Goal: Task Accomplishment & Management: Complete application form

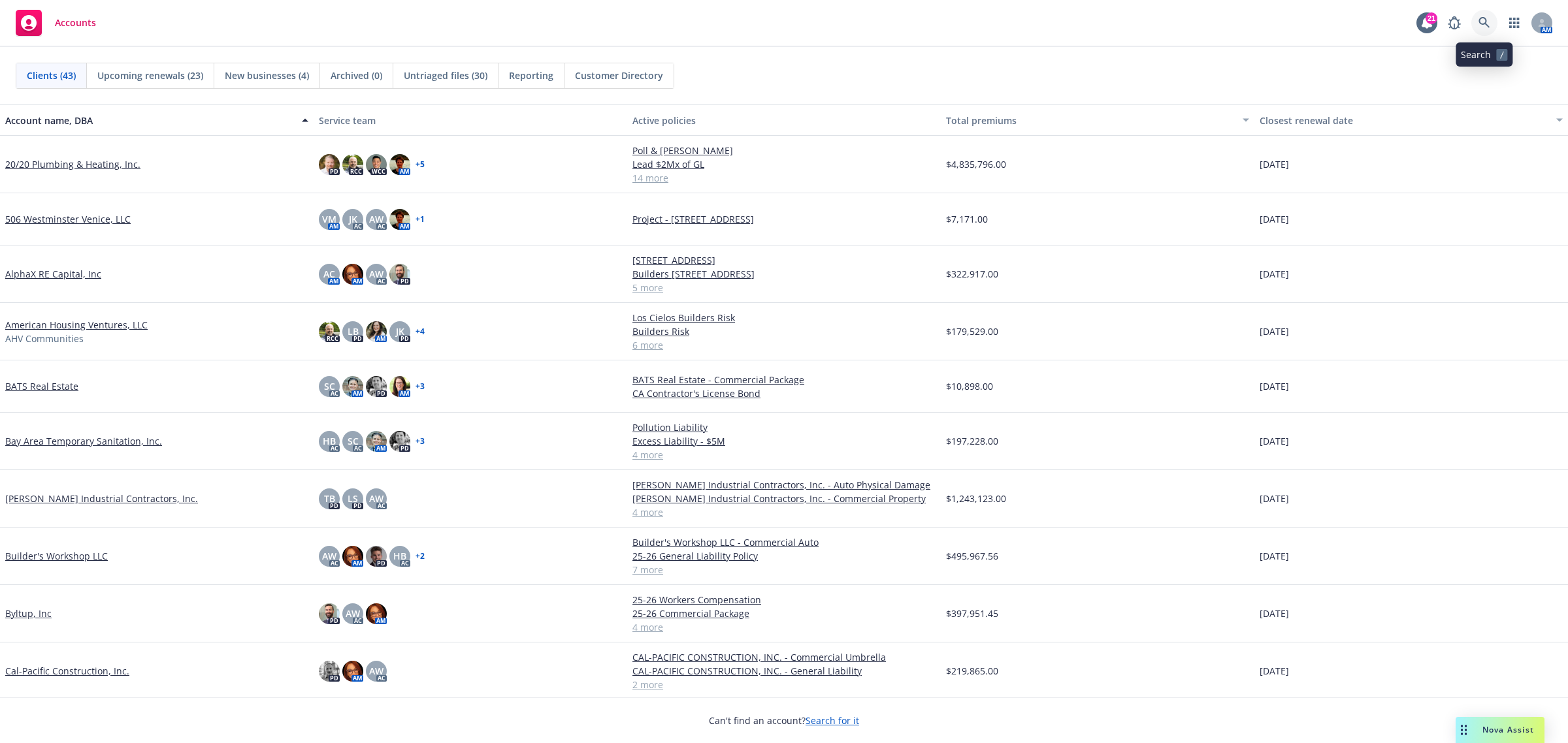
click at [1484, 22] on icon at bounding box center [1485, 23] width 12 height 12
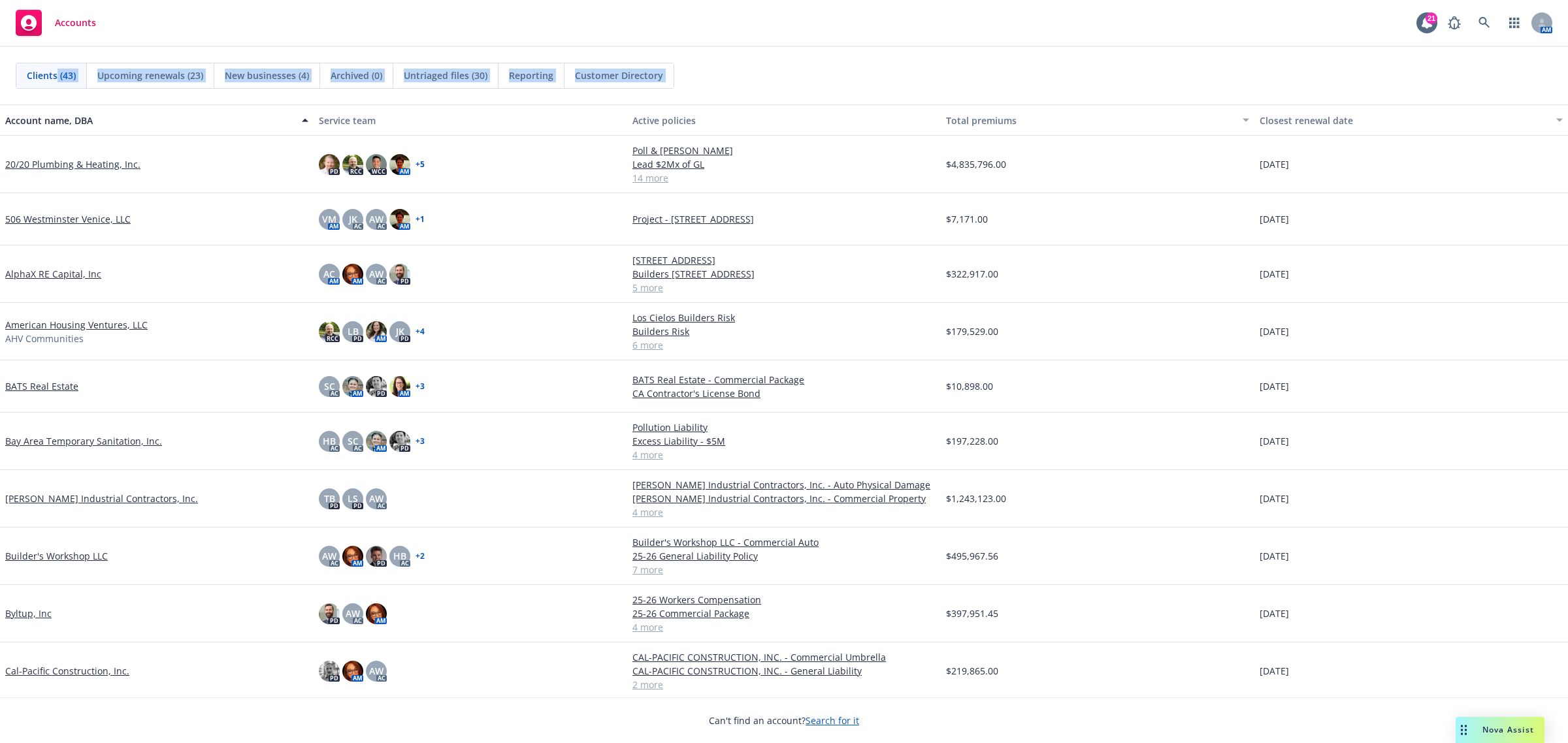
click at [69, 155] on div "20/20 Plumbing & Heating, Inc." at bounding box center [156, 165] width 313 height 58
click at [63, 163] on link "20/20 Plumbing & Heating, Inc." at bounding box center [73, 165] width 135 height 14
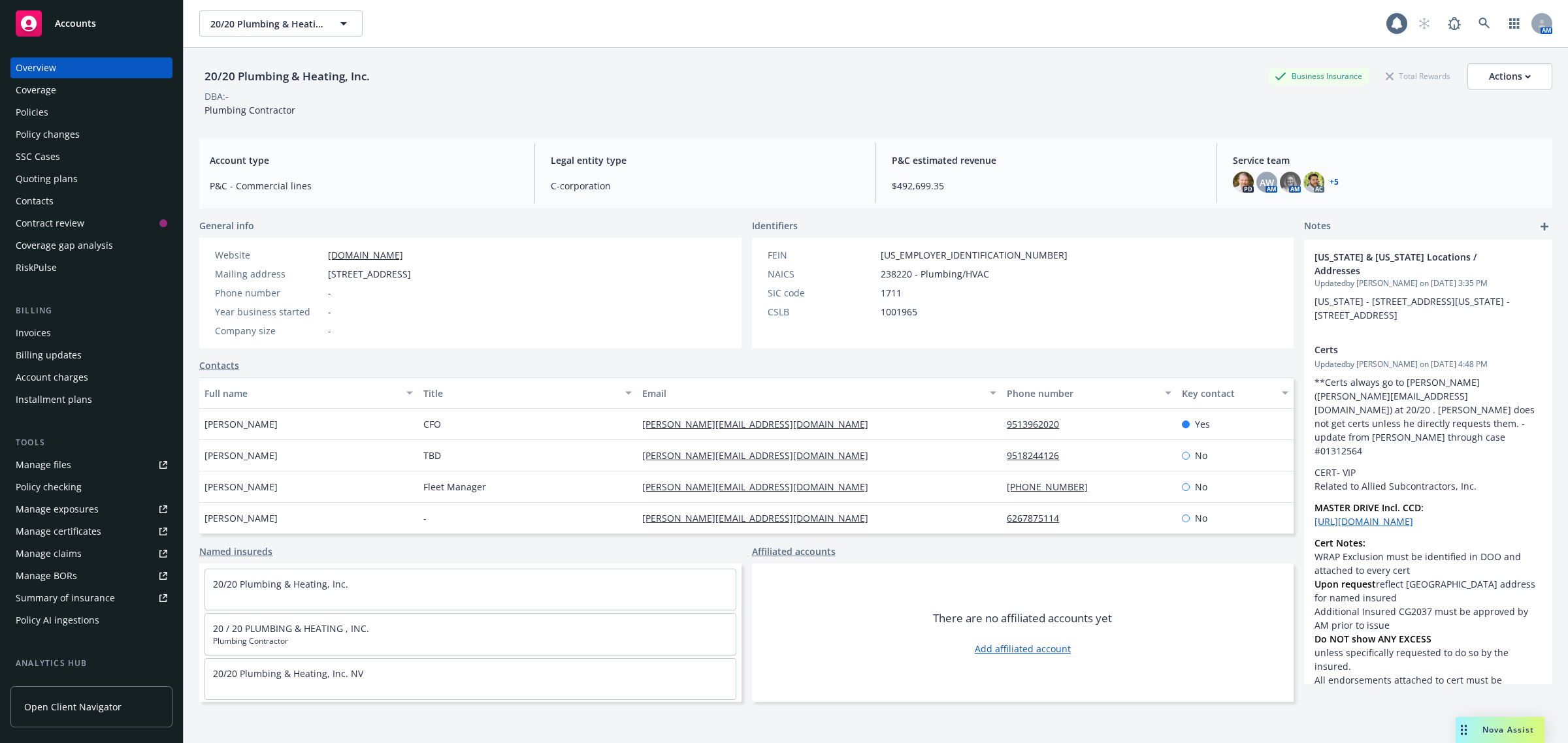
click at [66, 132] on div "Policy changes" at bounding box center [47, 134] width 64 height 21
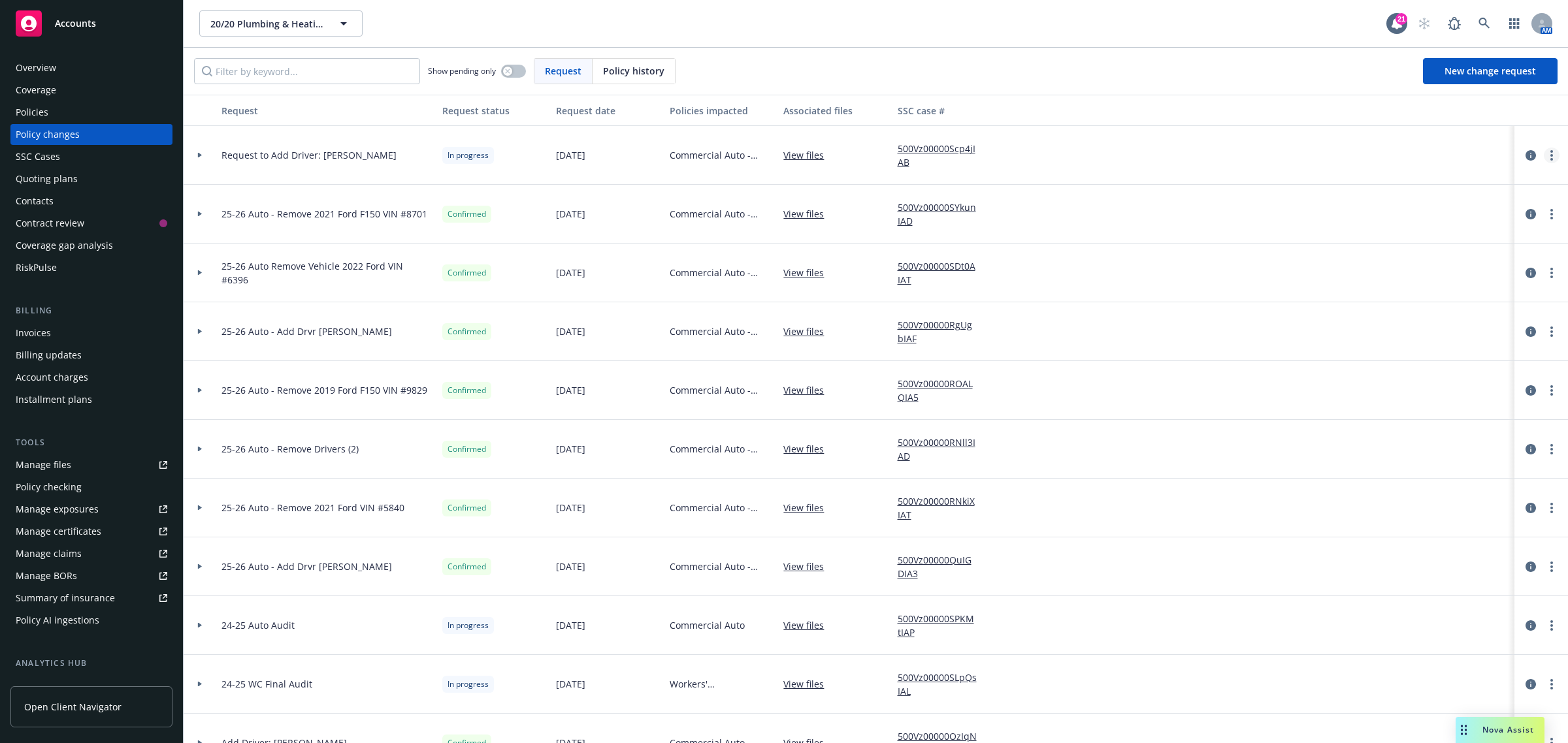
click at [1544, 156] on link "more" at bounding box center [1551, 155] width 16 height 16
click at [1370, 255] on link "Resume workflow" at bounding box center [1435, 260] width 224 height 26
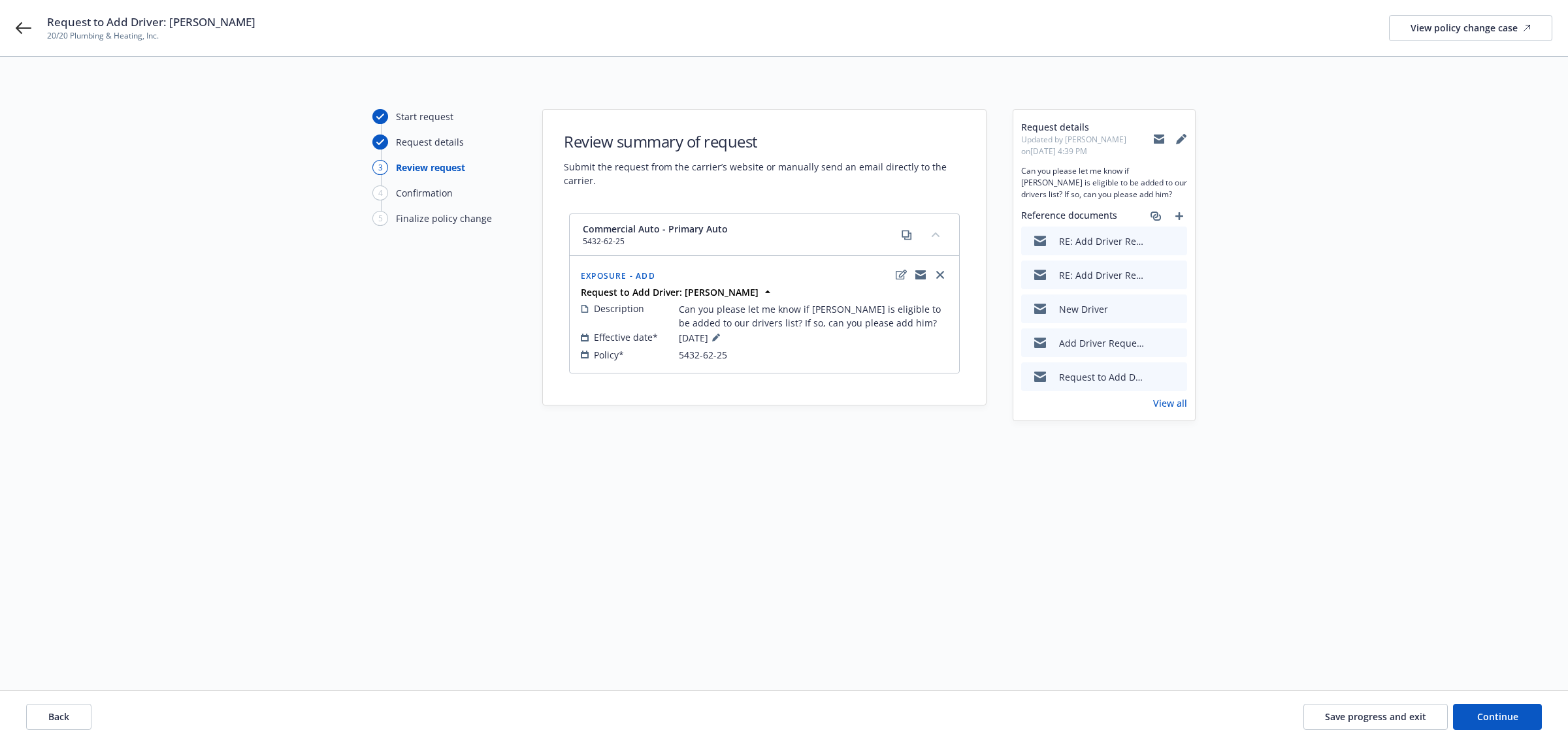
click at [1183, 242] on div "RE: Add Driver Request Pol #5432-62-25: [PERSON_NAME] - 20/20 Plumbing & Heatin…" at bounding box center [1104, 241] width 166 height 29
click at [1175, 242] on icon "preview file" at bounding box center [1175, 240] width 12 height 9
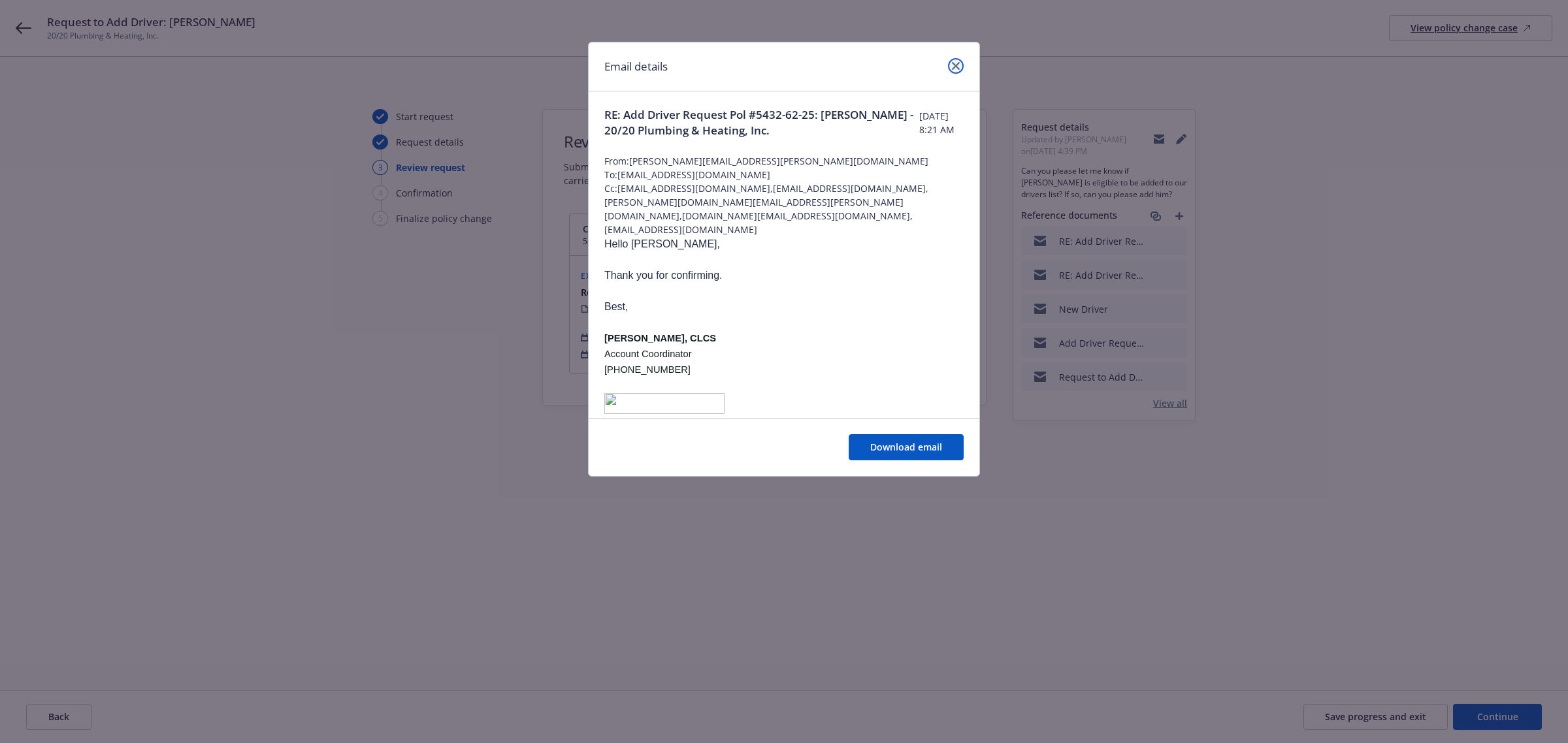
click at [958, 63] on icon "close" at bounding box center [956, 66] width 8 height 8
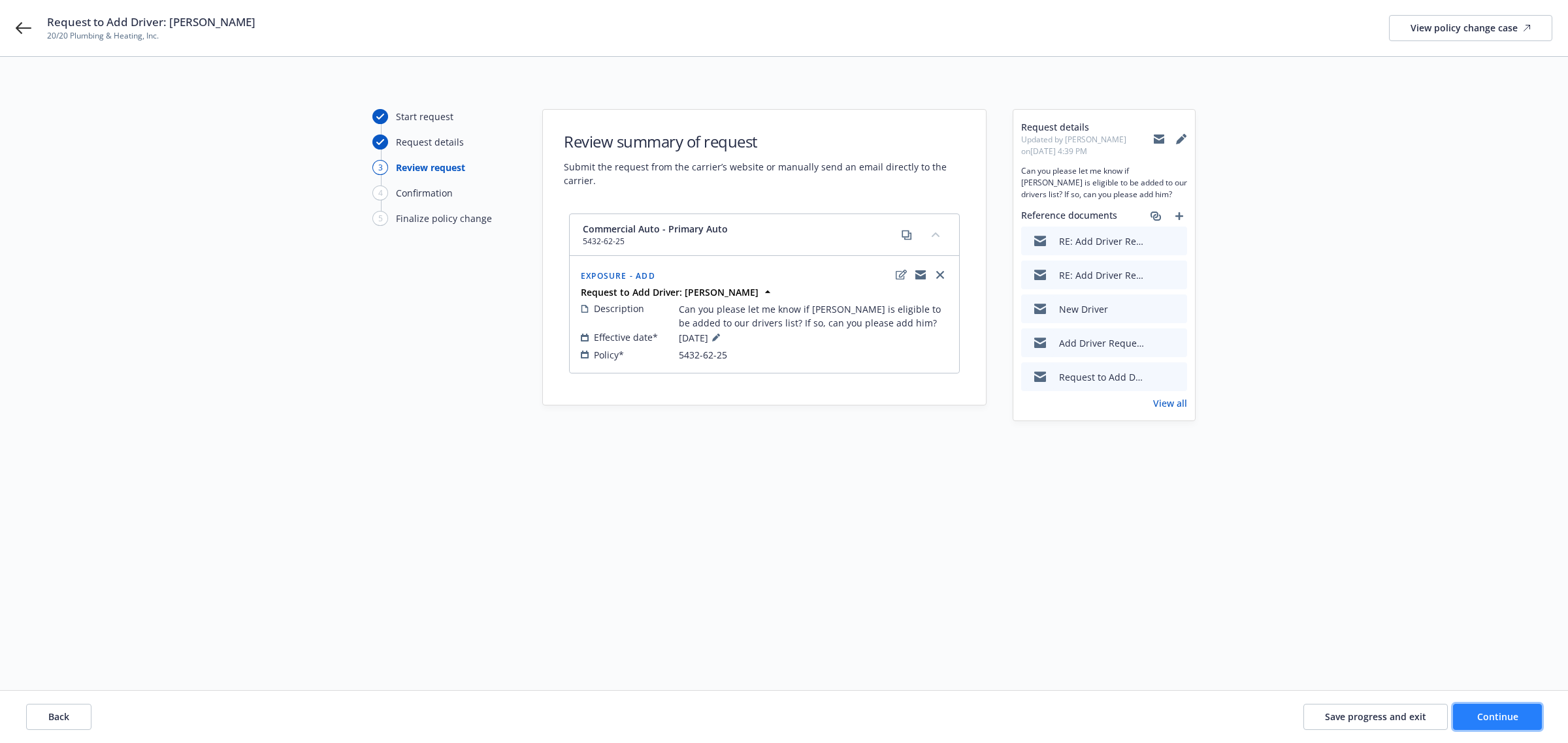
click at [1513, 716] on span "Continue" at bounding box center [1498, 717] width 41 height 13
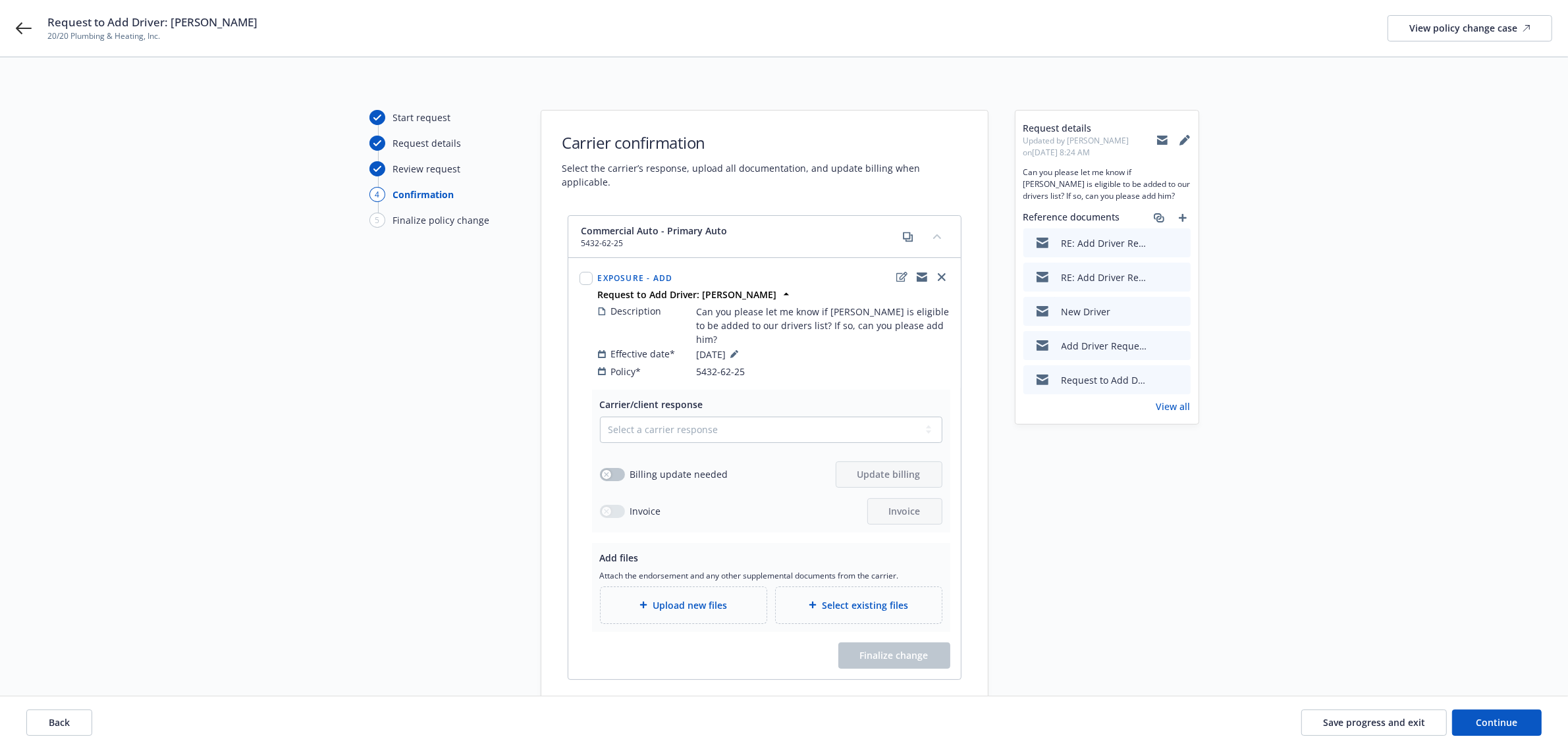
click at [655, 598] on span "Upload new files" at bounding box center [690, 605] width 74 height 14
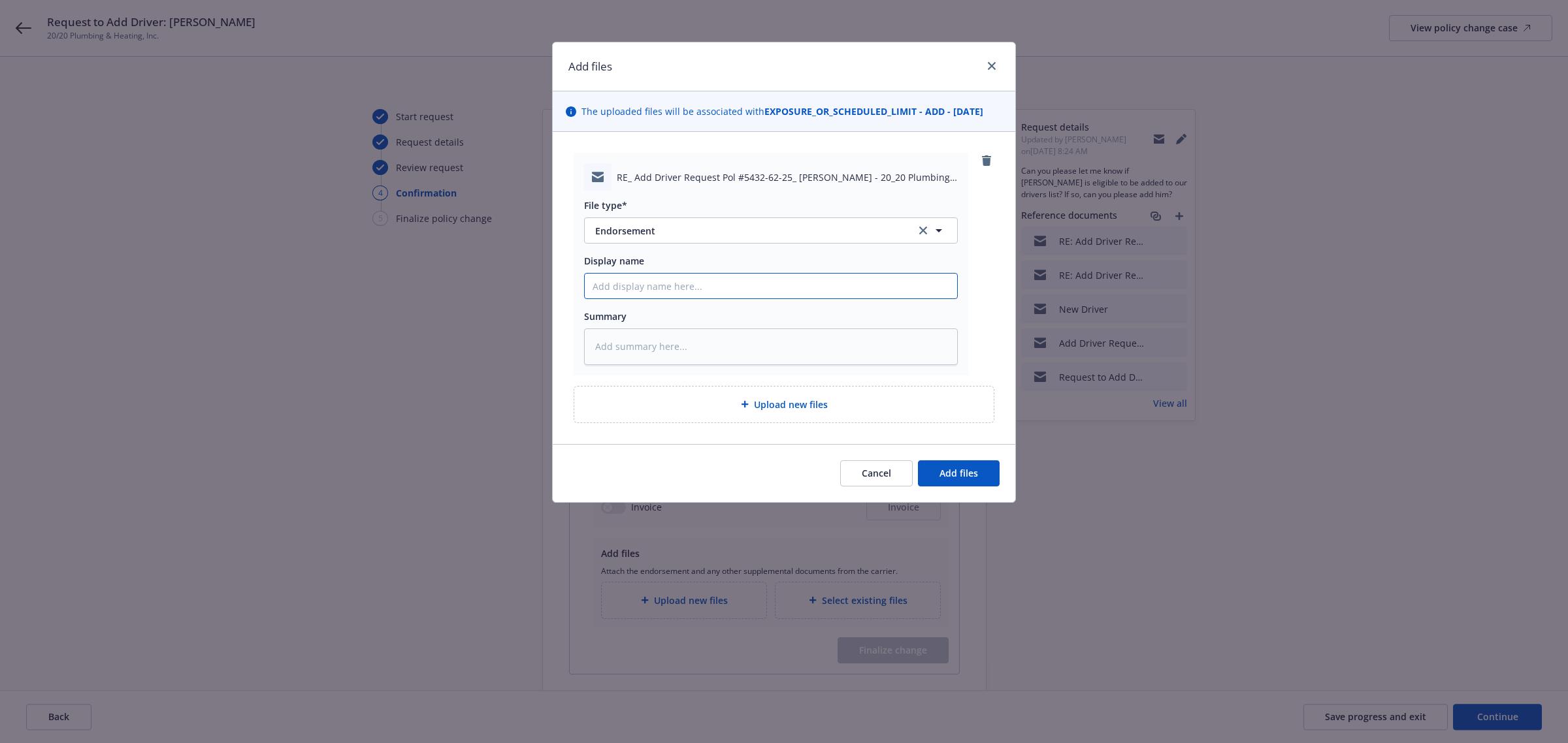
click at [704, 296] on input "Display name" at bounding box center [771, 285] width 373 height 25
type textarea "x"
type input "C"
type textarea "x"
type input "Ca"
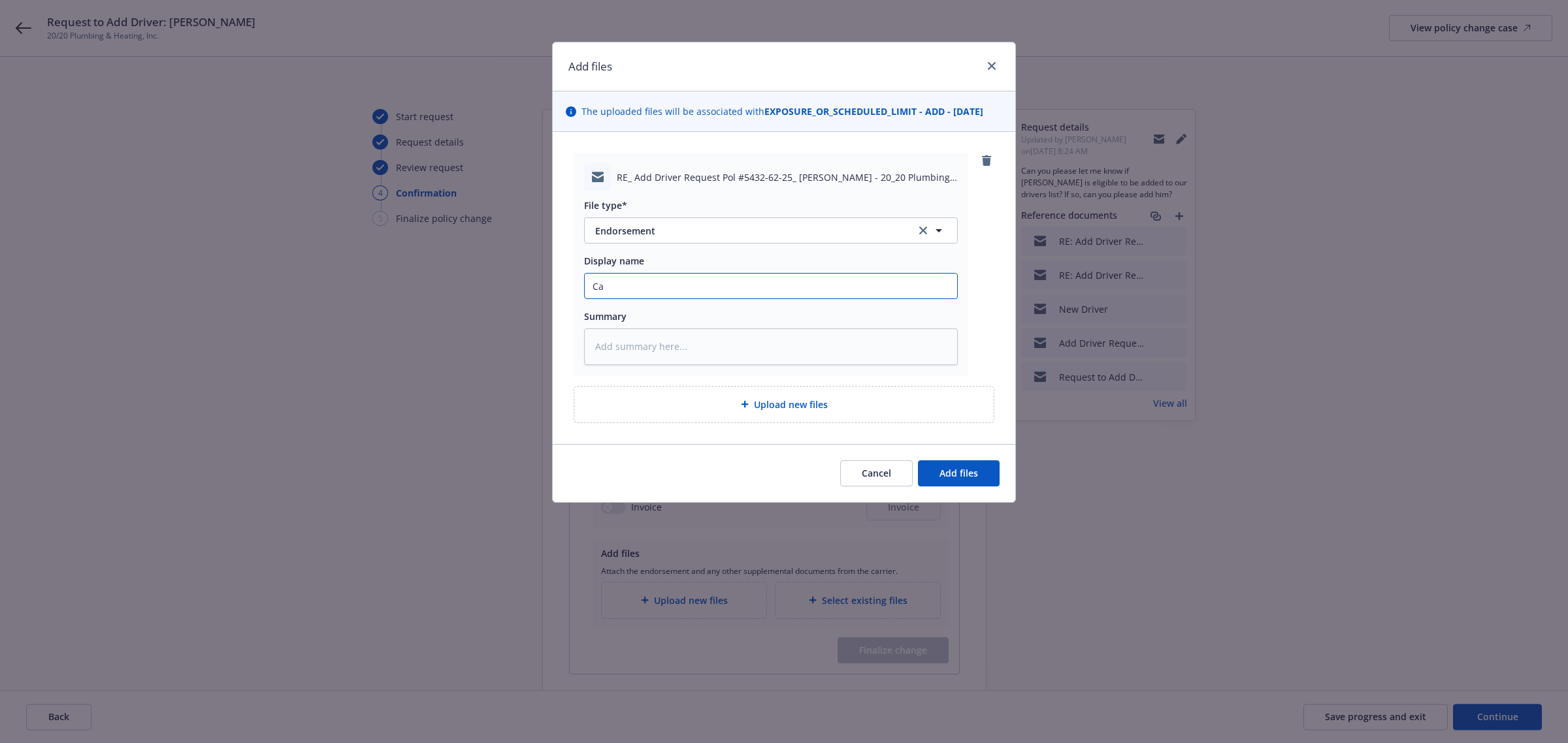
type textarea "x"
type input "Car"
type textarea "x"
type input "[PERSON_NAME]"
type textarea "x"
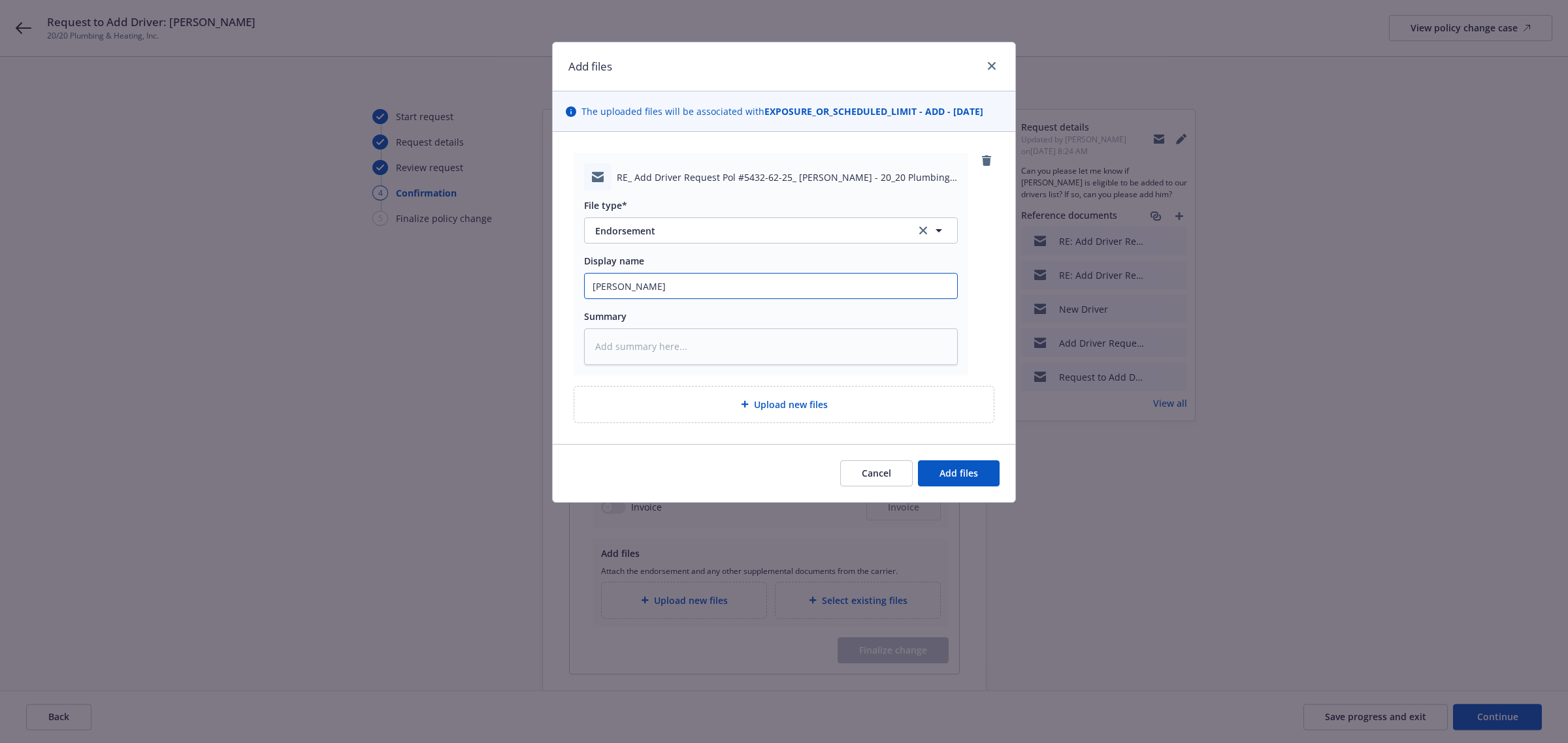
type input "[PERSON_NAME]"
type textarea "x"
type input "[PERSON_NAME]"
type textarea "x"
type input "Carrier"
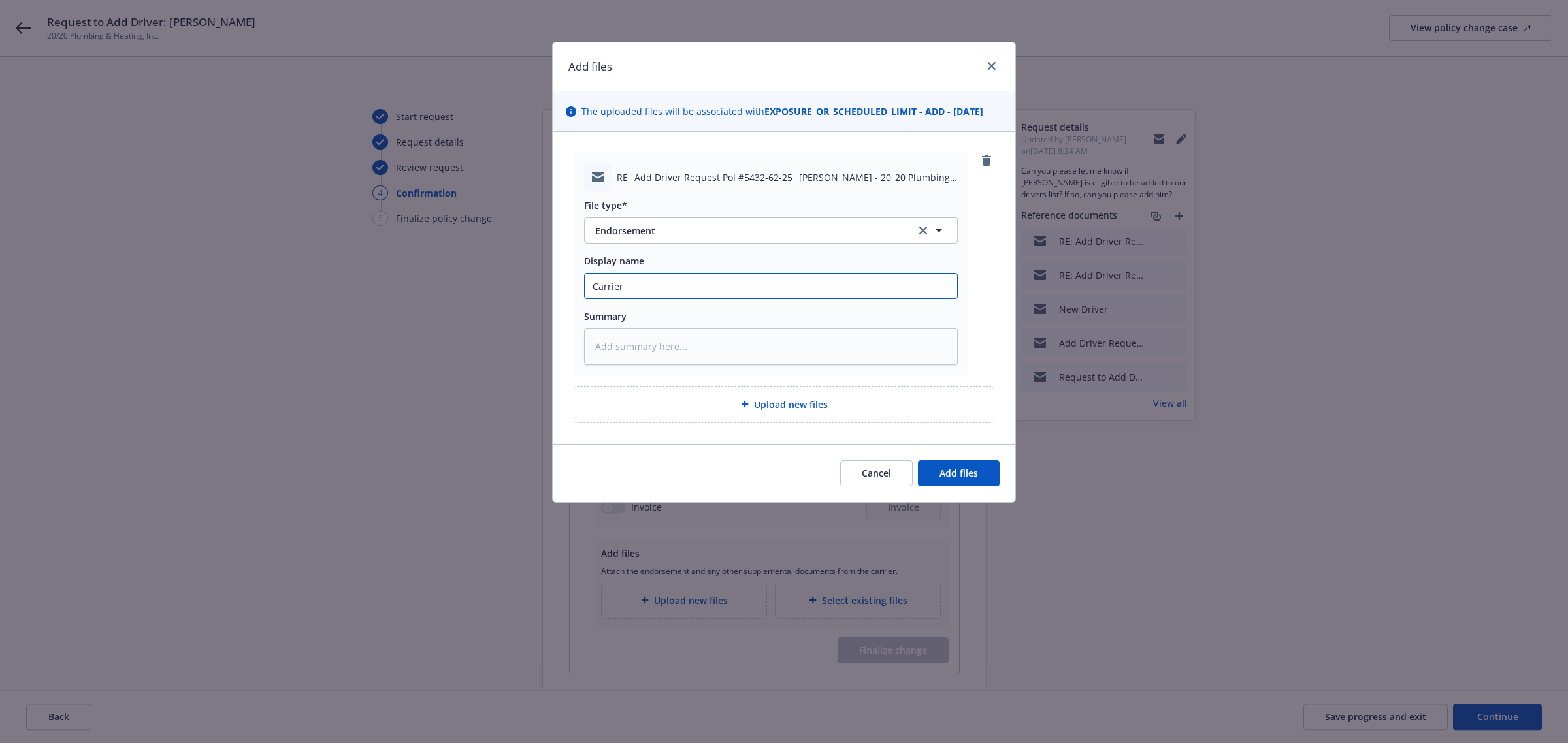
type textarea "x"
type input "Carrier"
type textarea "x"
type input "Carrier C"
type textarea "x"
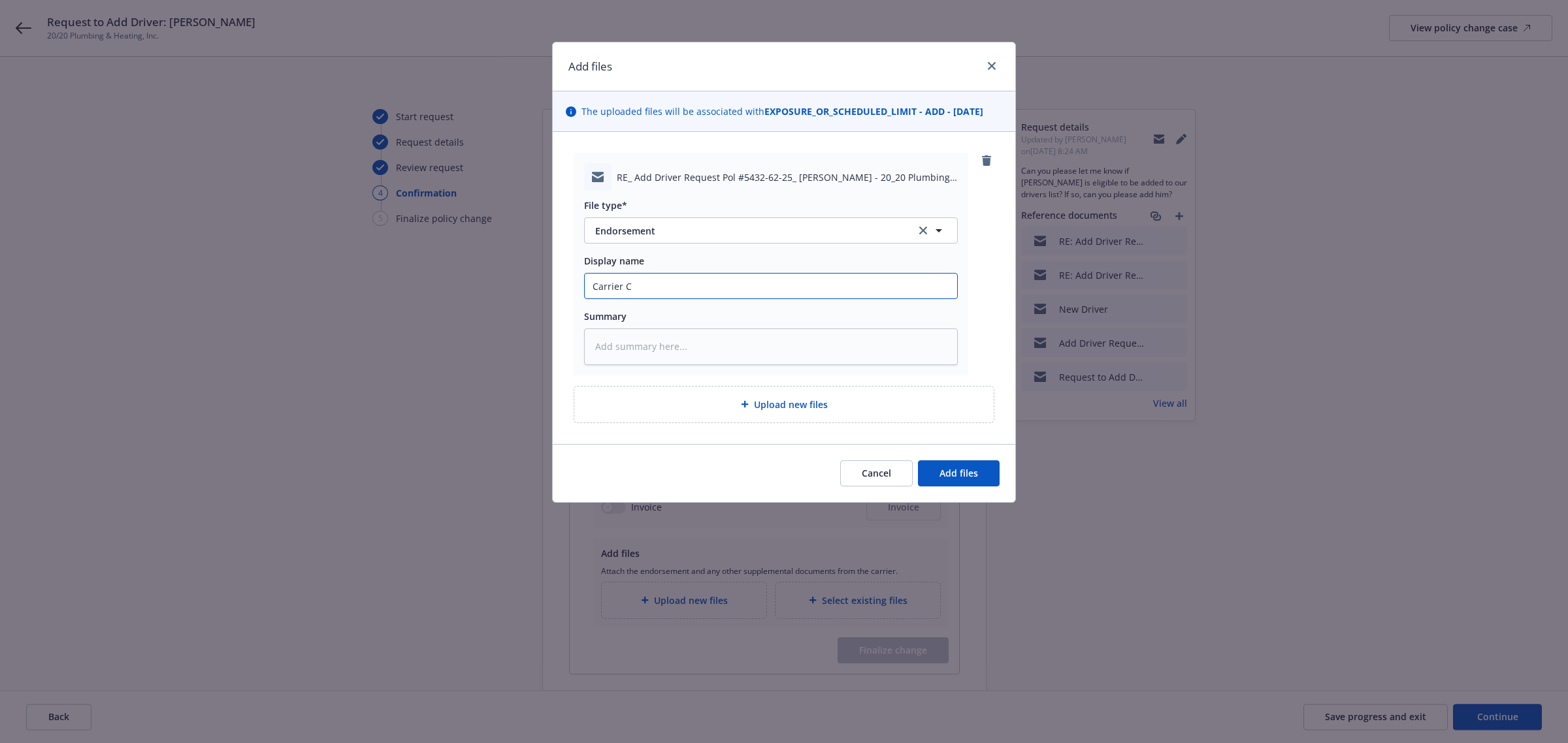
type input "Carrier Co"
type textarea "x"
type input "Carrier Con"
type textarea "x"
type input "Carrier Conf"
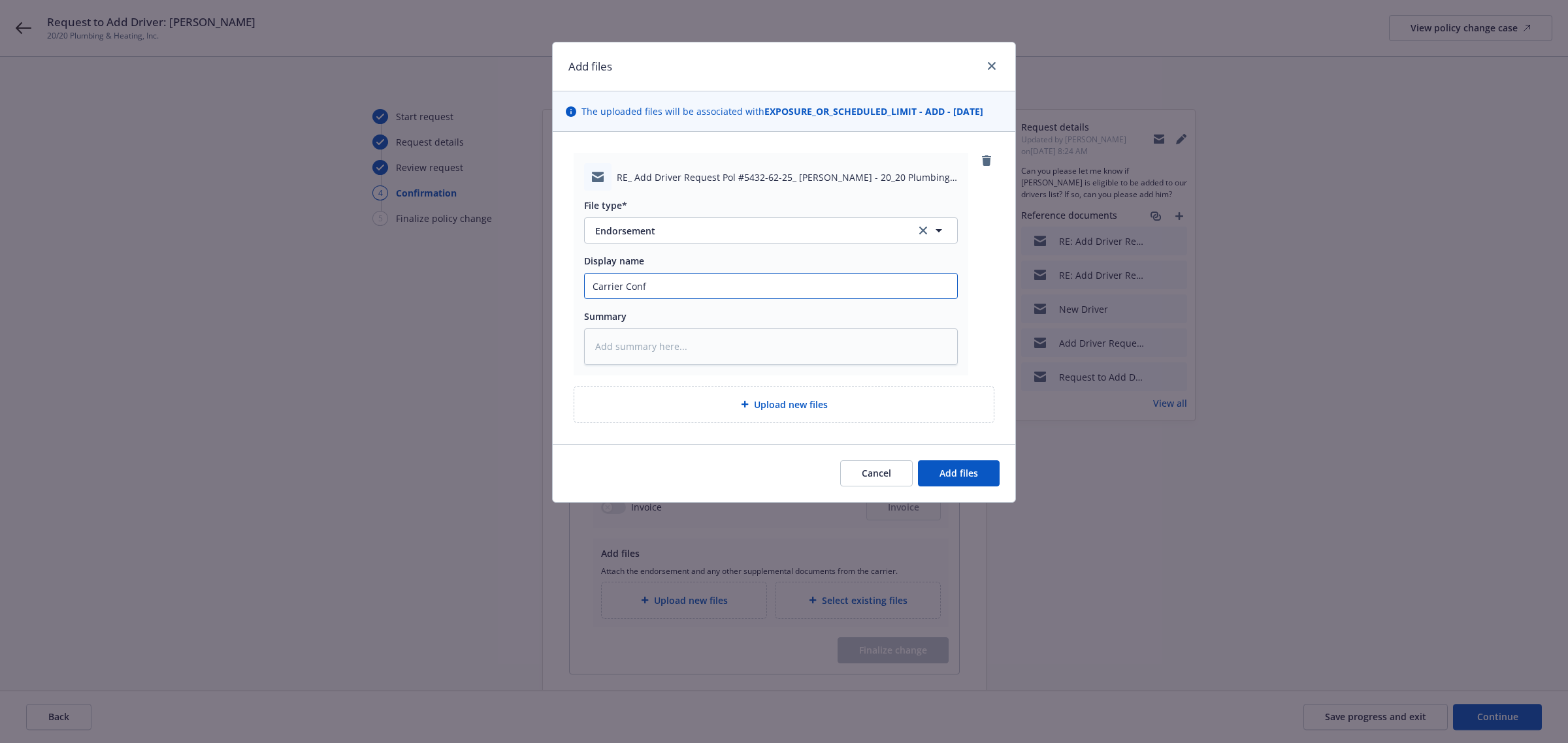
type textarea "x"
type input "Carrier Confi"
type textarea "x"
type input "Carrier Confir"
type textarea "x"
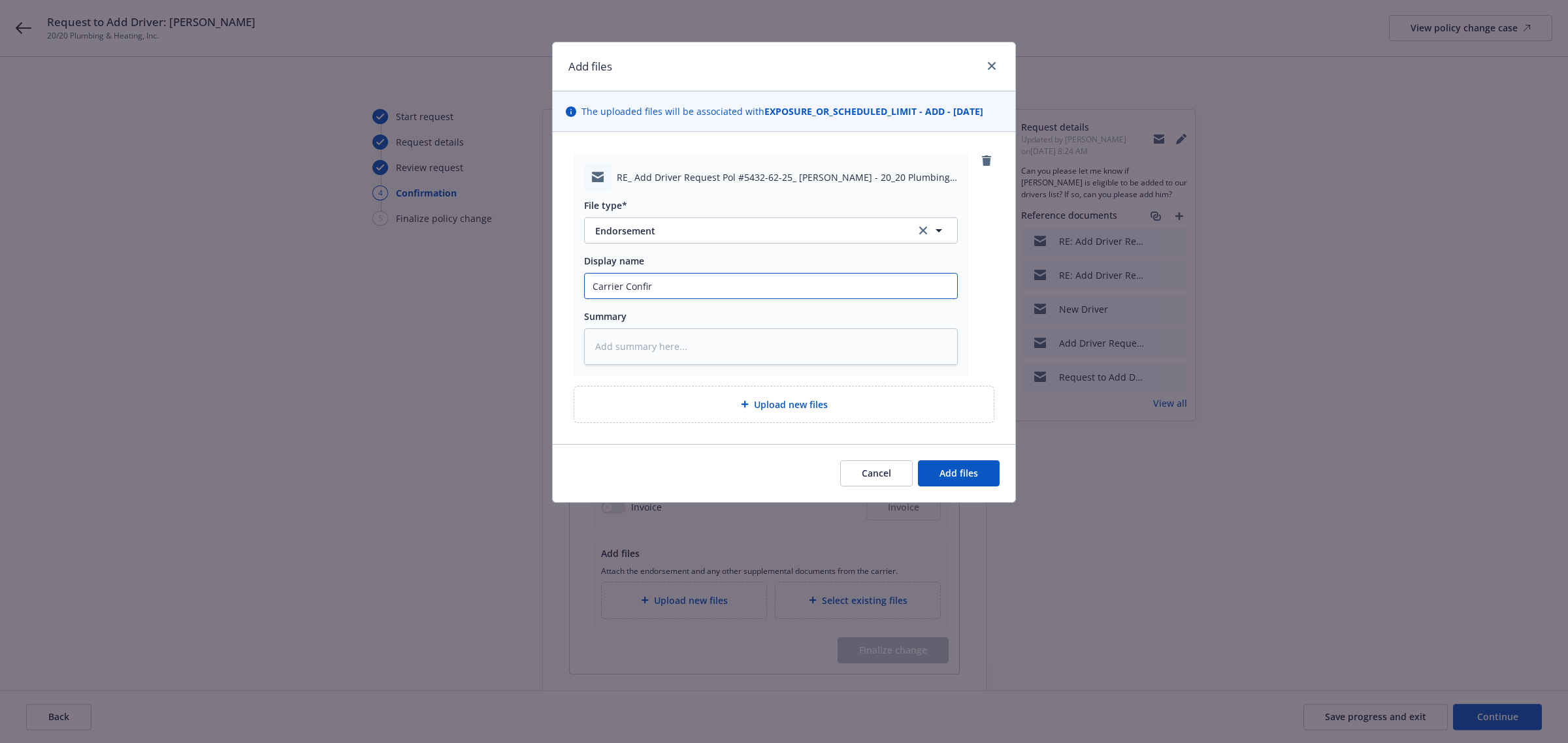
type input "Carrier Confirm"
type textarea "x"
type input "Carrier Confirma"
type textarea "x"
type input "Carrier Confirmat"
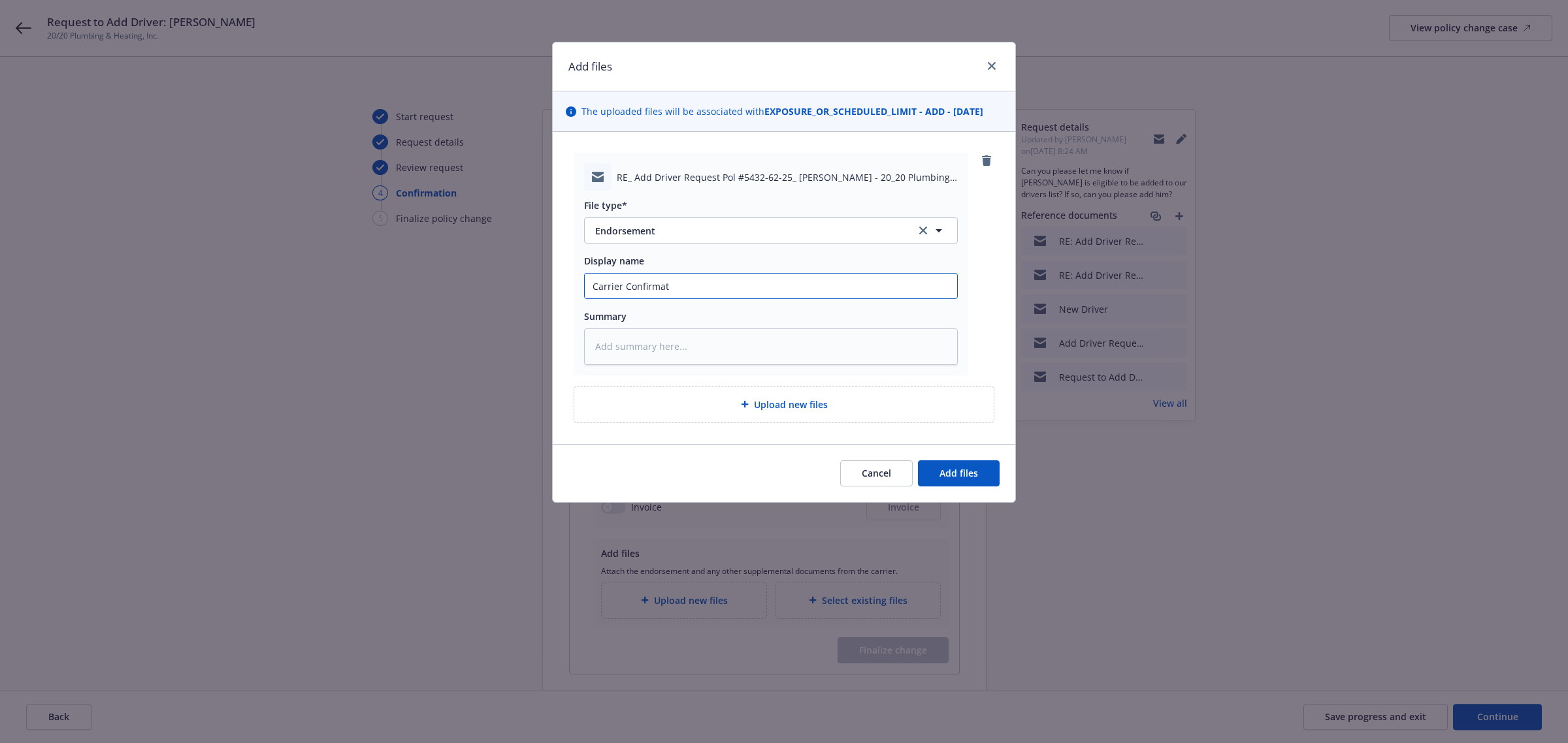
type textarea "x"
type input "Carrier Confirmati"
type textarea "x"
type input "Carrier Confirmatio"
type textarea "x"
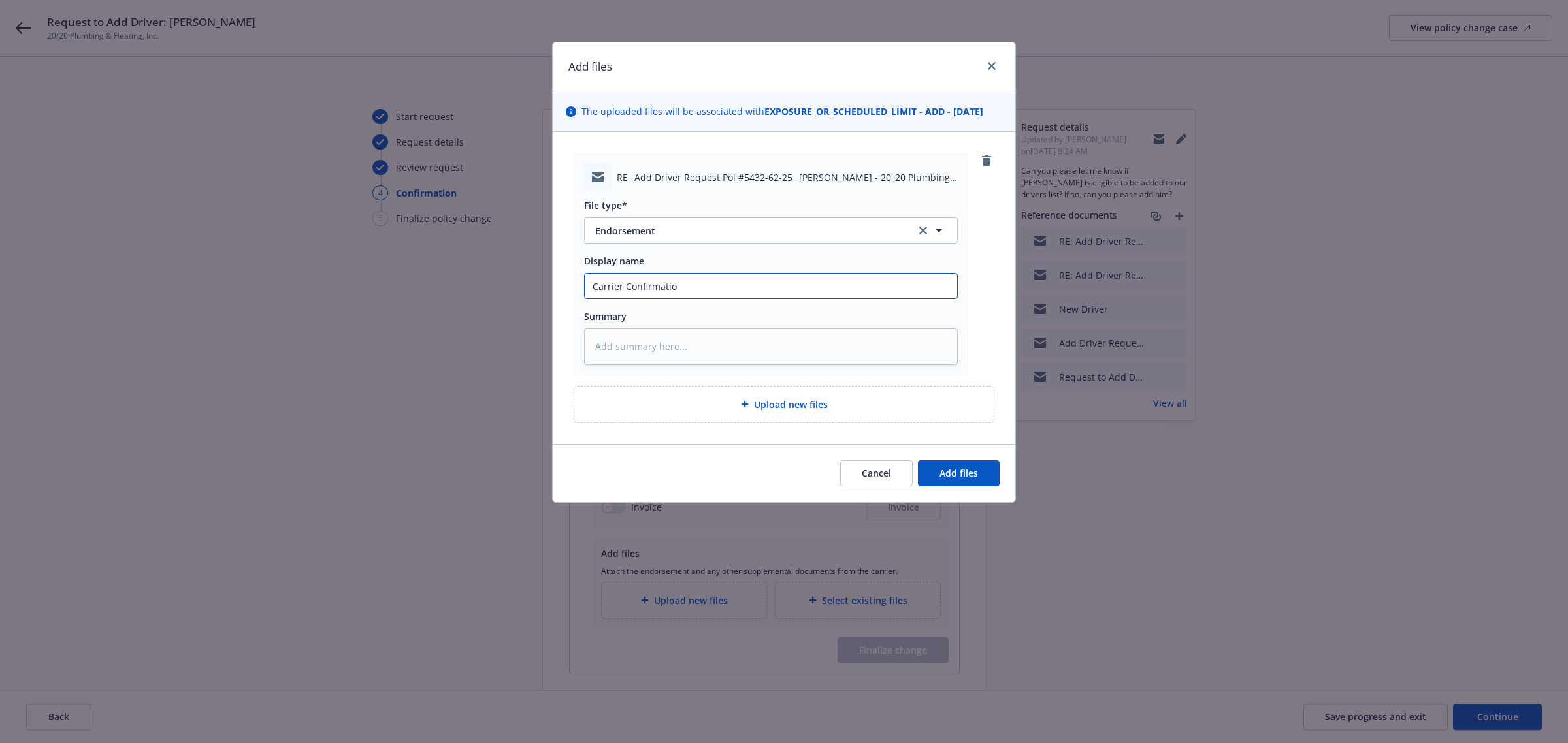
type input "Carrier Confirmation"
type textarea "x"
type input "Carrier Confirmation"
type textarea "x"
type input "Carrier Confirmation t"
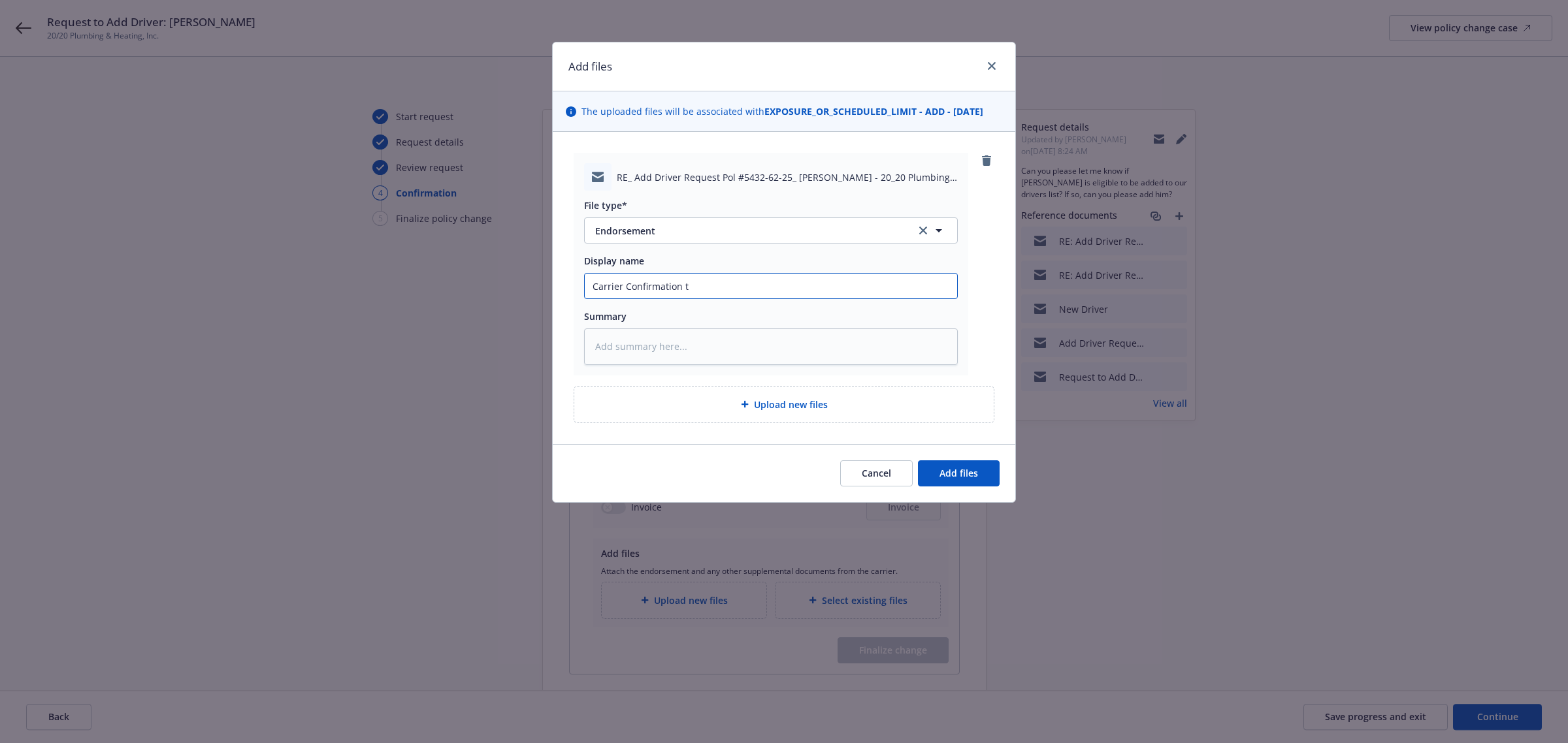
type textarea "x"
type input "Carrier Confirmation to"
type textarea "x"
type input "Carrier Confirmation to"
type textarea "x"
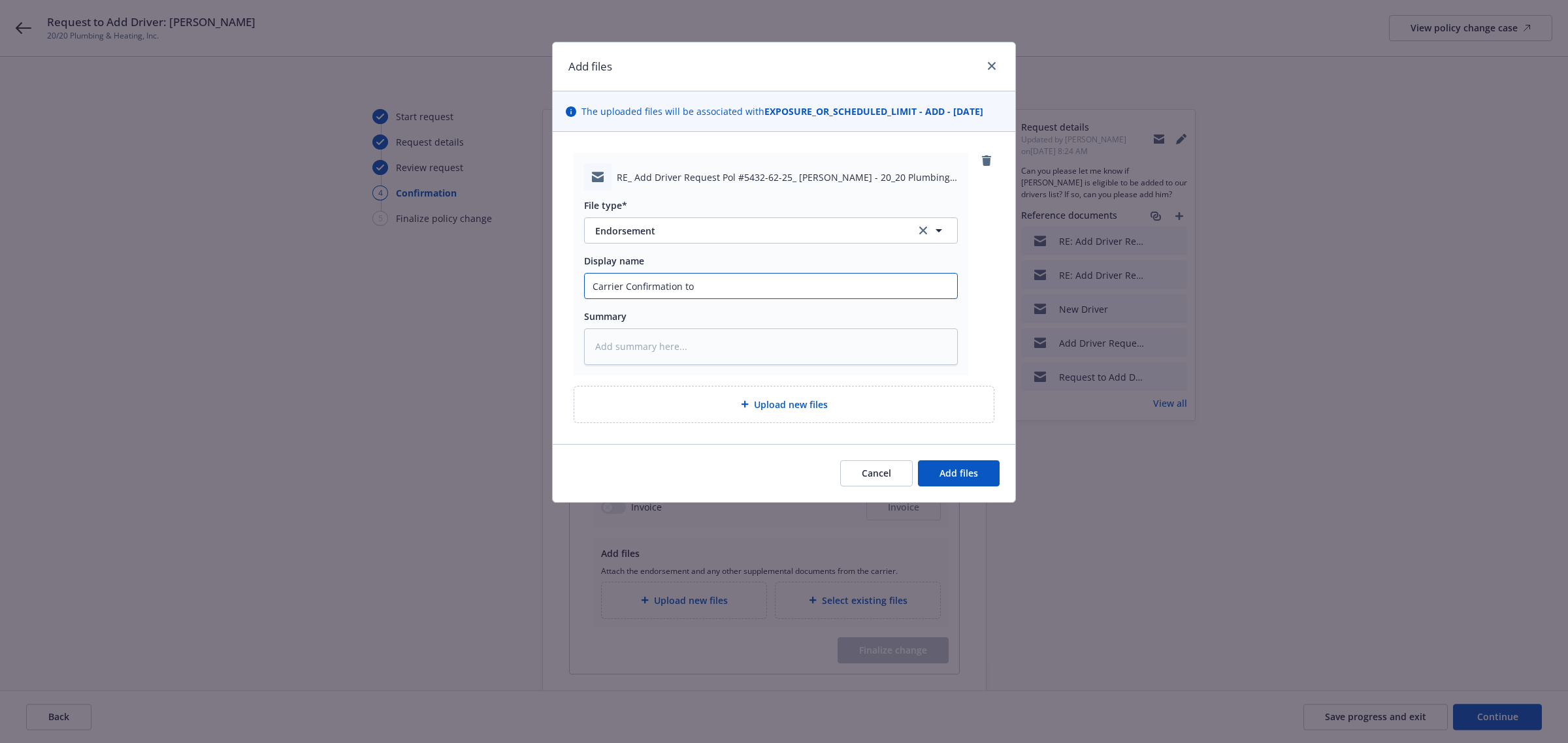
type input "Carrier Confirmation to A"
type textarea "x"
type input "Carrier Confirmation to Ad"
type textarea "x"
type input "Carrier Confirmation to Add"
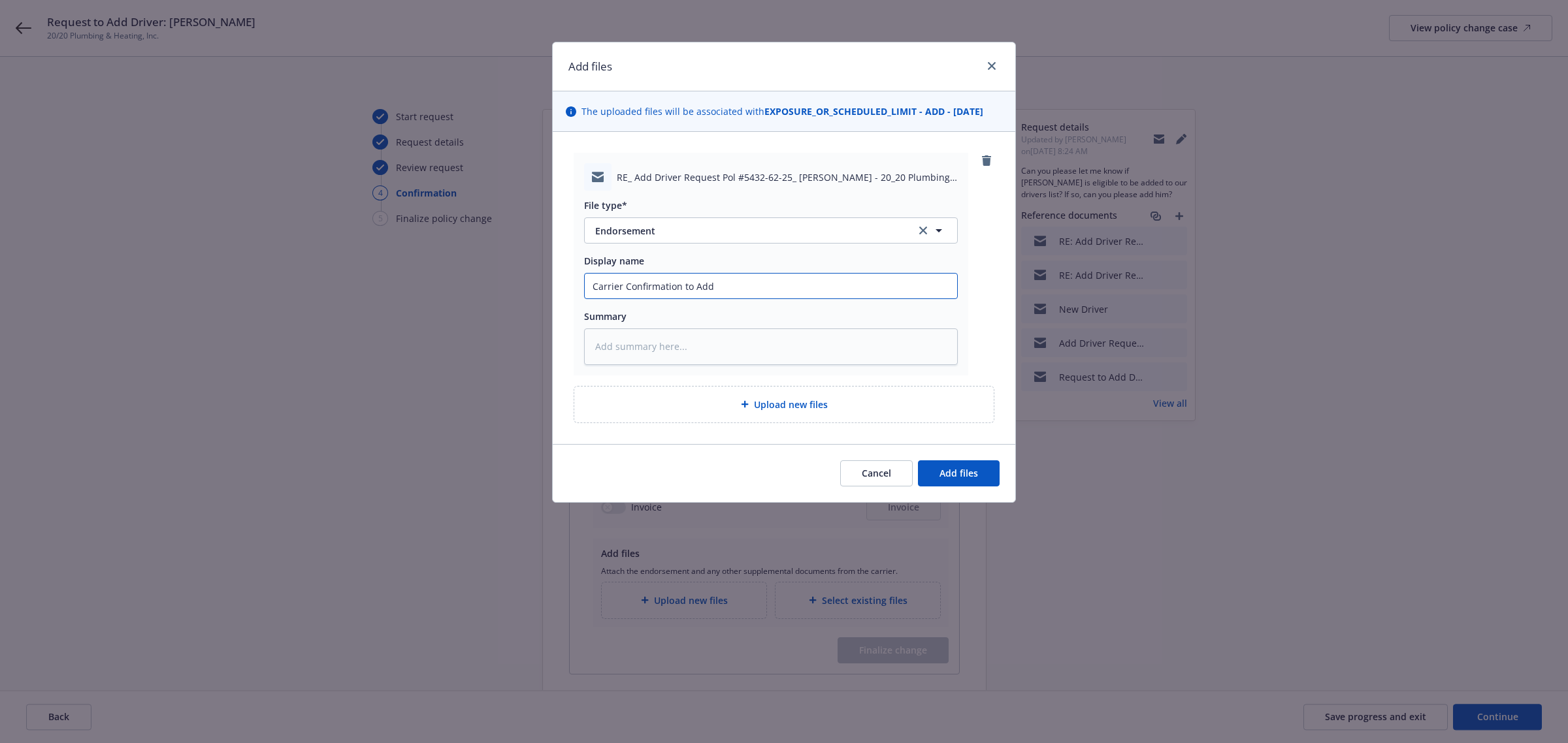
type textarea "x"
type input "Carrier Confirmation to Add"
type textarea "x"
type input "Carrier Confirmation to Add D"
type textarea "x"
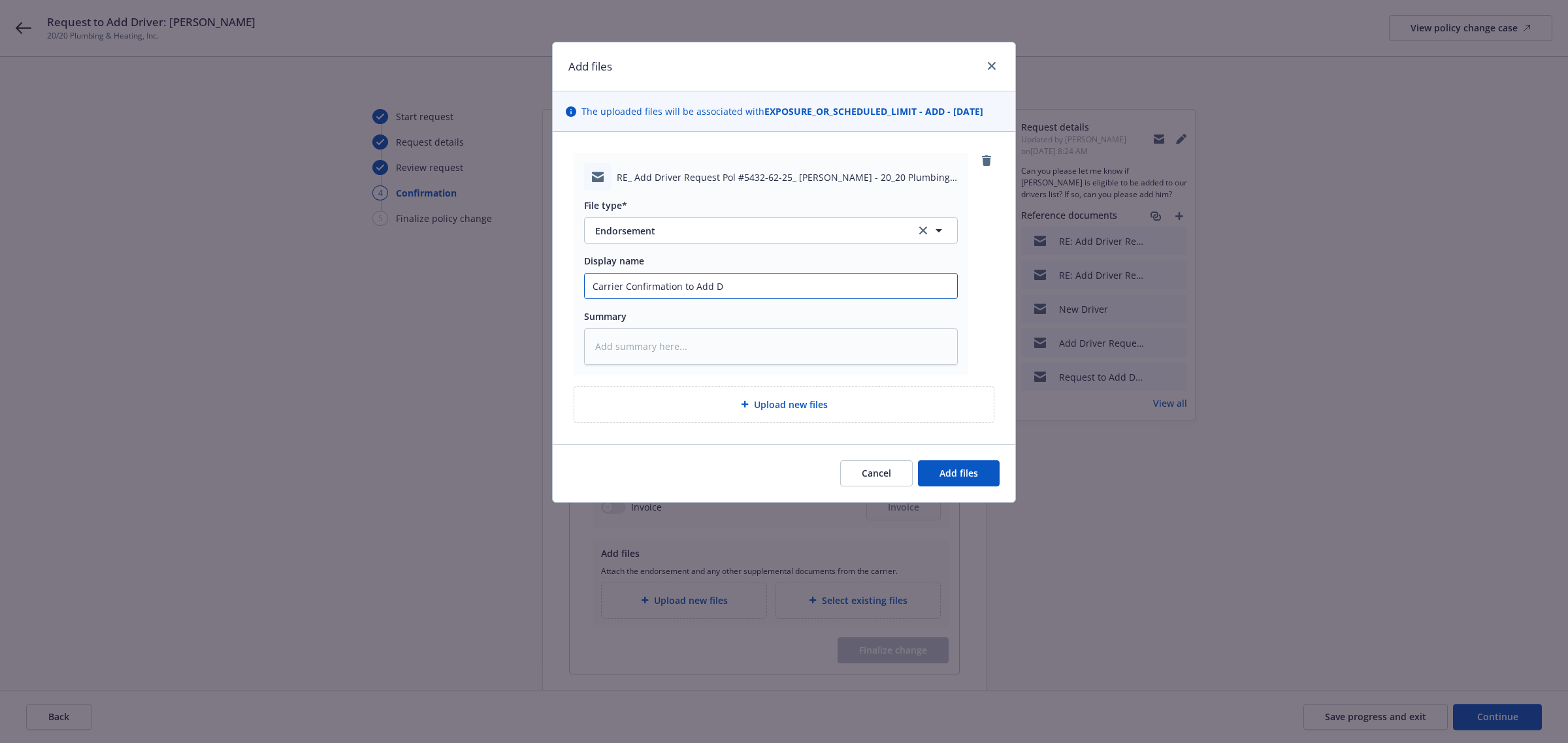
type input "Carrier Confirmation to Add Dr"
type textarea "x"
type input "Carrier Confirmation to Add Dri"
type textarea "x"
type input "Carrier Confirmation to Add Driv"
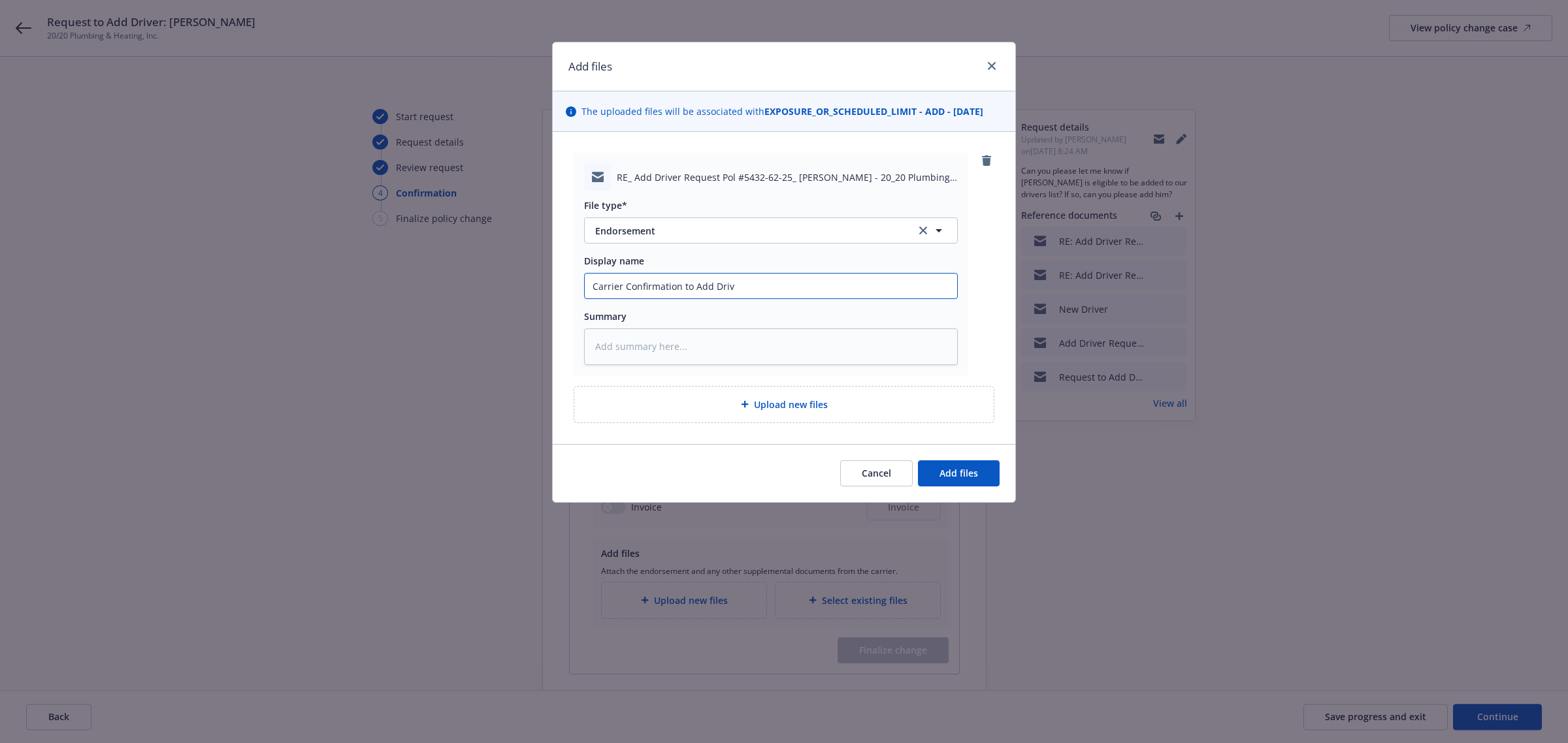
type textarea "x"
type input "Carrier Confirmation to Add Drive"
type textarea "x"
type input "Carrier Confirmation to Add Driver"
click at [977, 472] on span "Add files" at bounding box center [958, 473] width 38 height 13
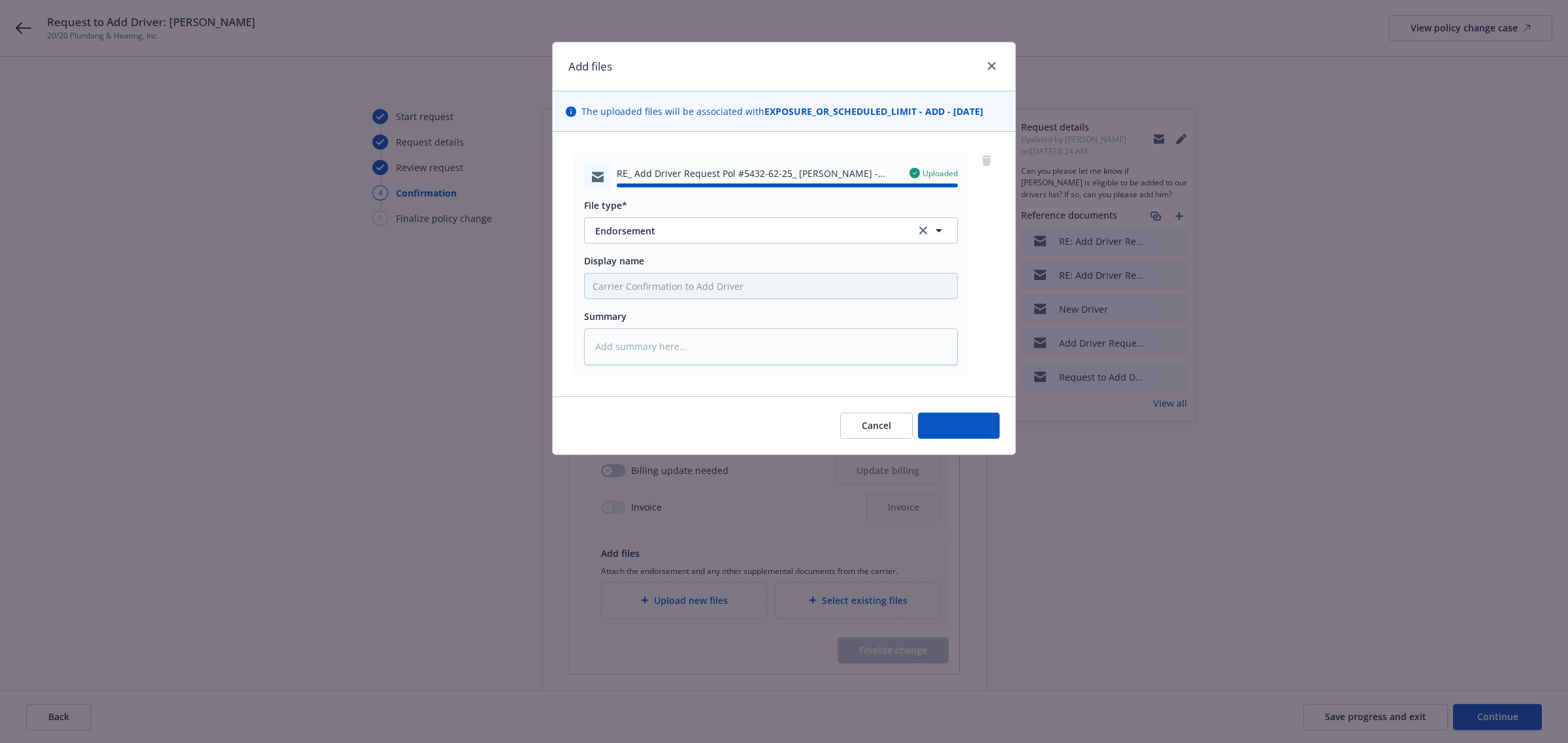
type textarea "x"
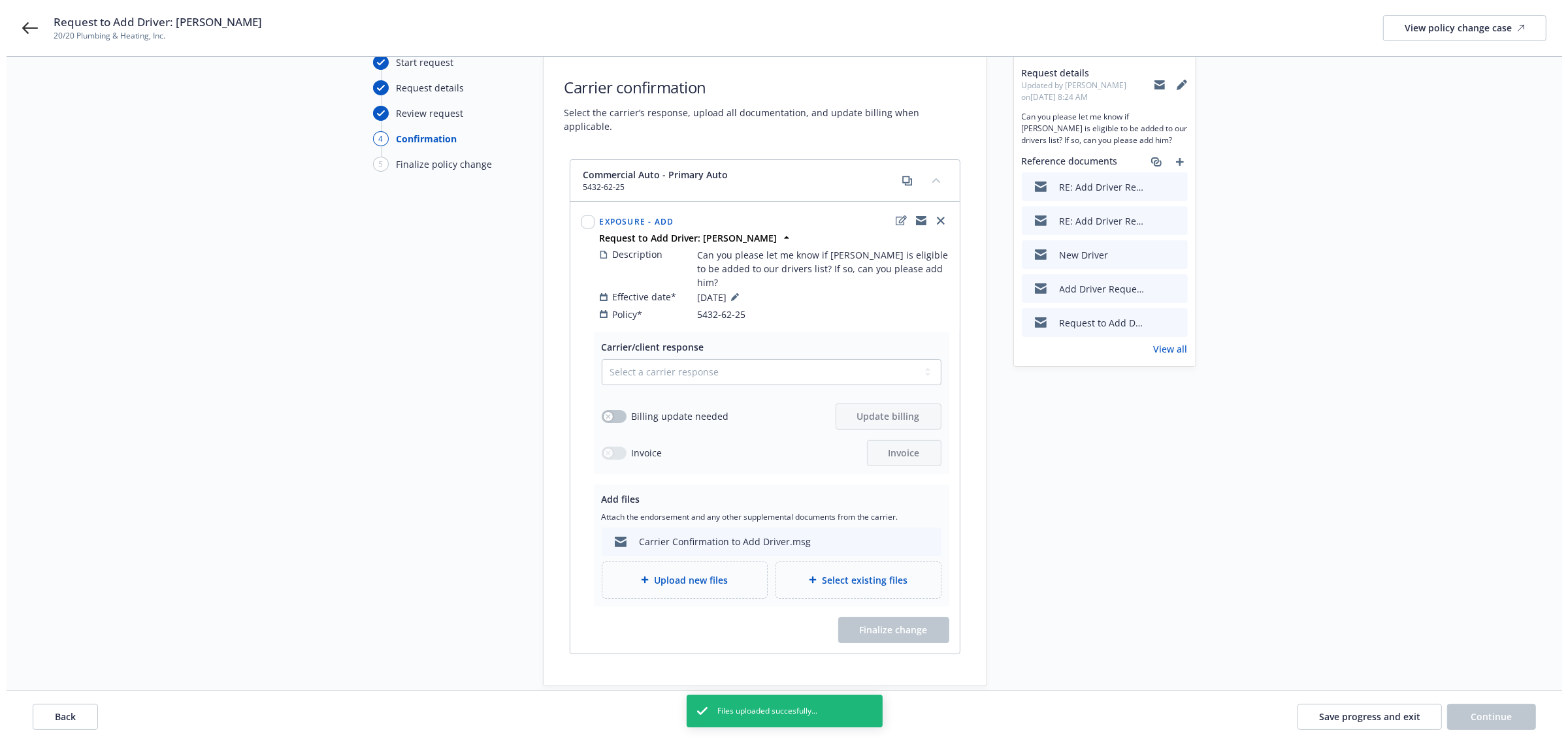
scroll to position [122, 0]
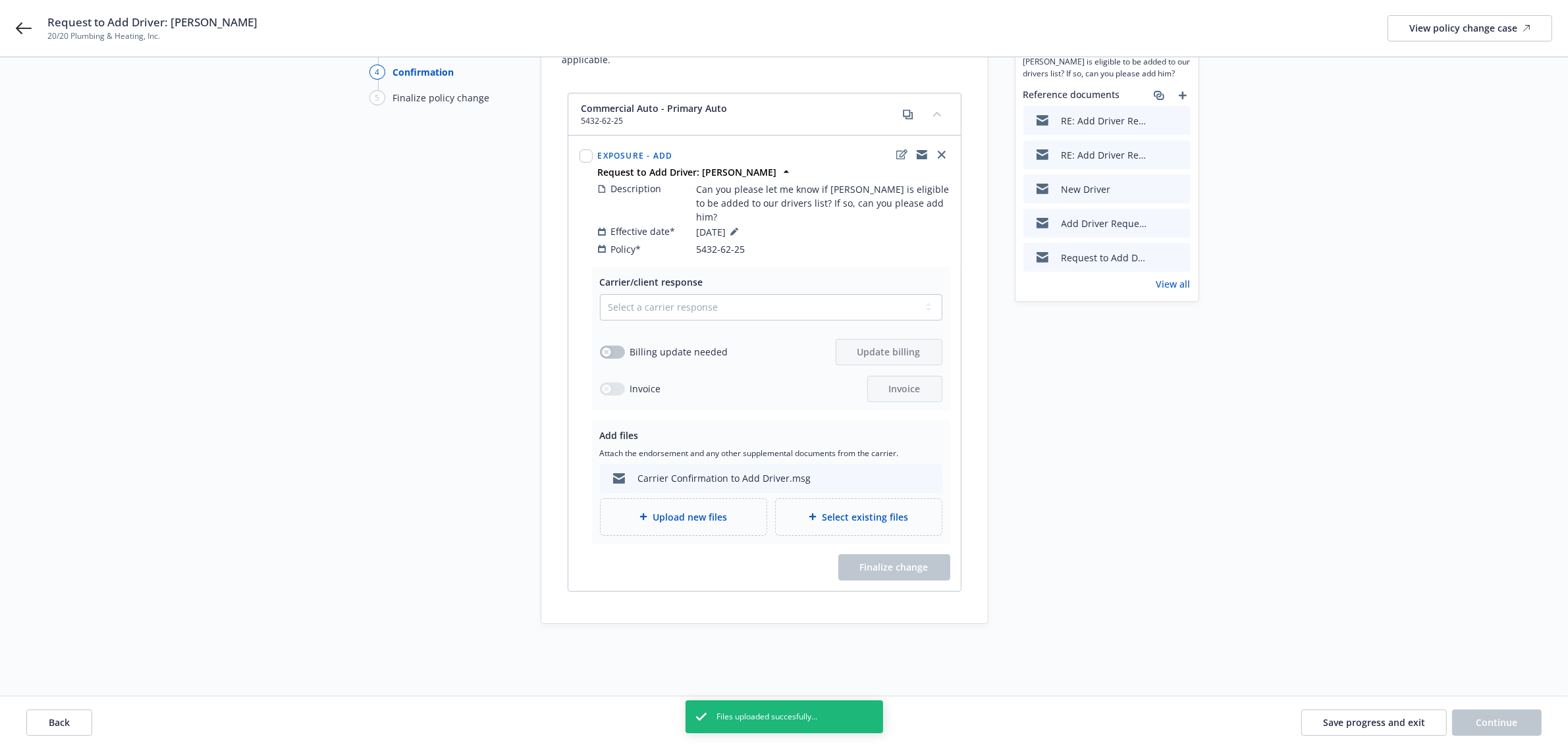
click at [785, 568] on div "Carrier/client response Select a carrier response Accepted Accepted with revisi…" at bounding box center [764, 429] width 392 height 324
click at [583, 149] on input "checkbox" at bounding box center [586, 155] width 13 height 13
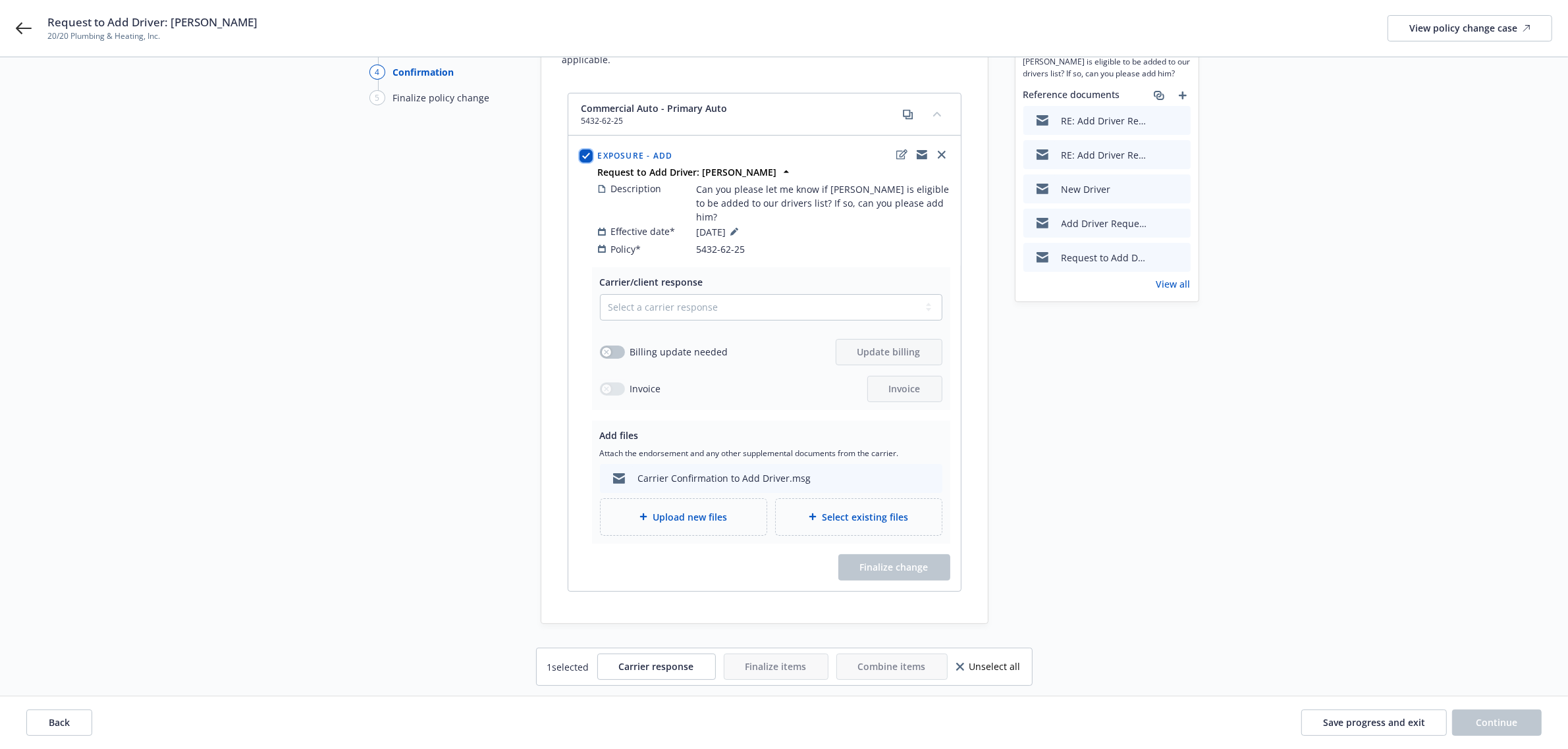
click at [588, 149] on input "checkbox" at bounding box center [586, 155] width 13 height 13
checkbox input "false"
click at [702, 296] on select "Select a carrier response Accepted Accepted with revision No endorsement needed…" at bounding box center [771, 307] width 342 height 27
select select "ACCEPTED"
click at [600, 295] on select "Select a carrier response Accepted Accepted with revision No endorsement needed…" at bounding box center [771, 307] width 342 height 27
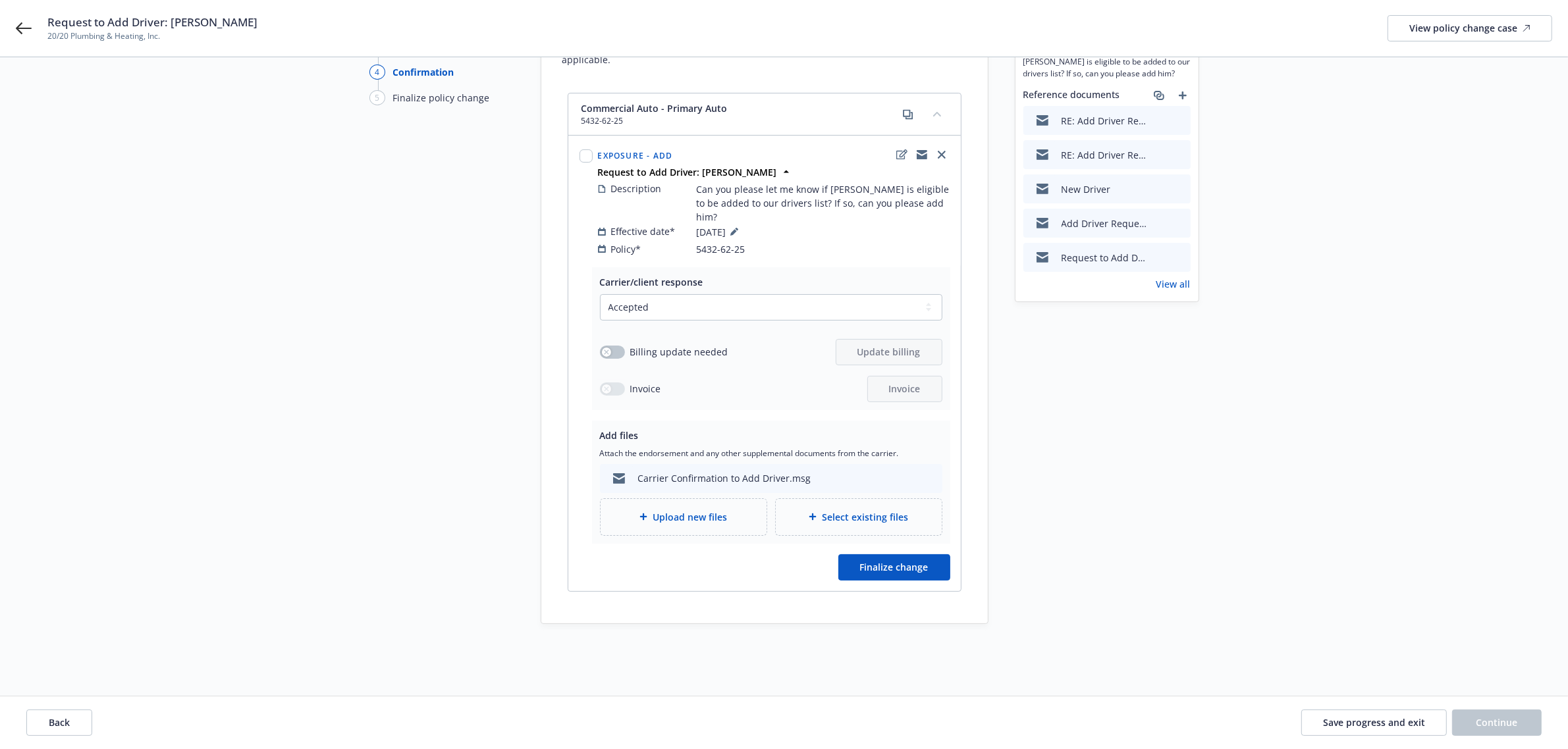
click at [834, 464] on div "Carrier Confirmation to Add Driver.msg" at bounding box center [771, 479] width 342 height 29
click at [864, 561] on span "Finalize change" at bounding box center [894, 567] width 68 height 13
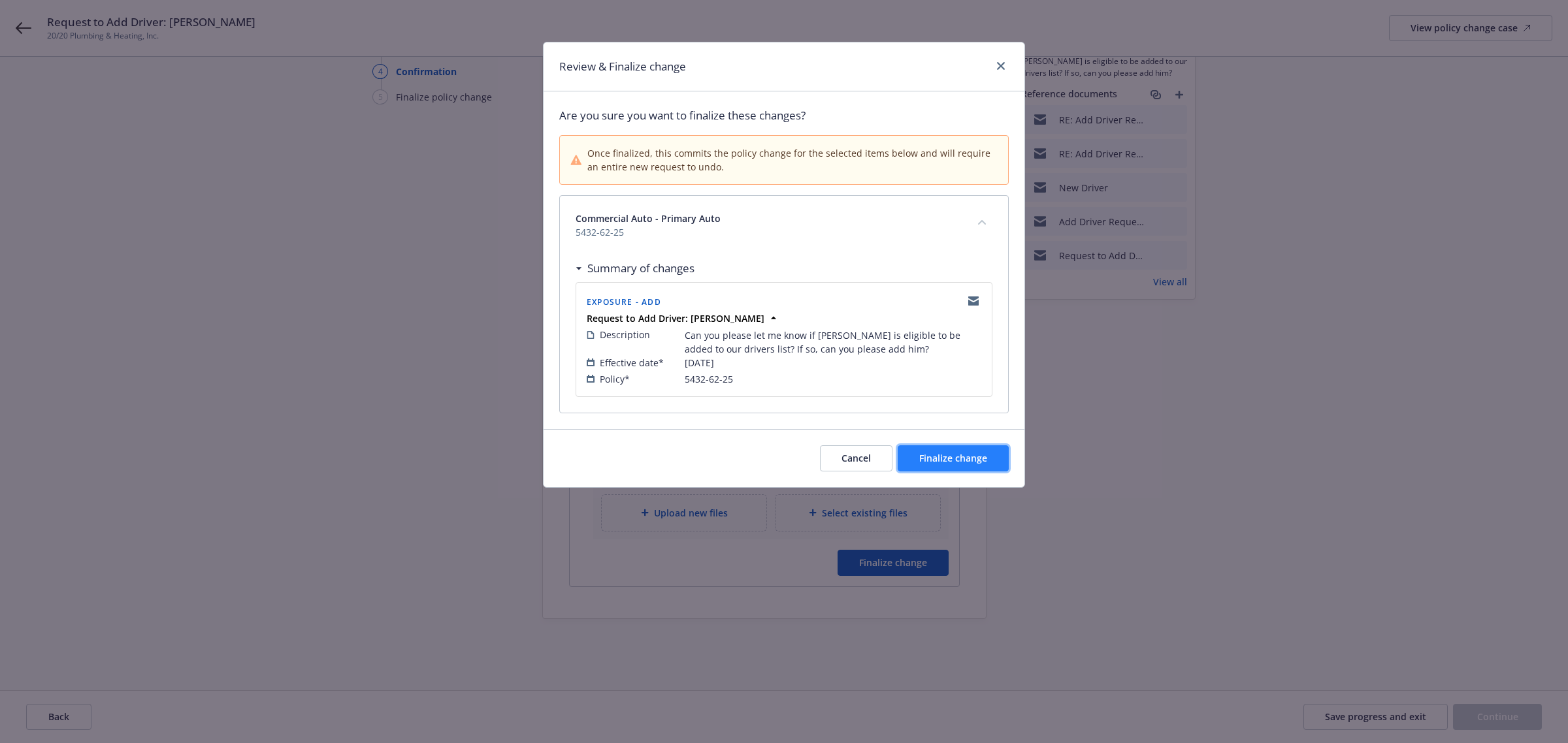
click at [976, 463] on span "Finalize change" at bounding box center [953, 458] width 68 height 13
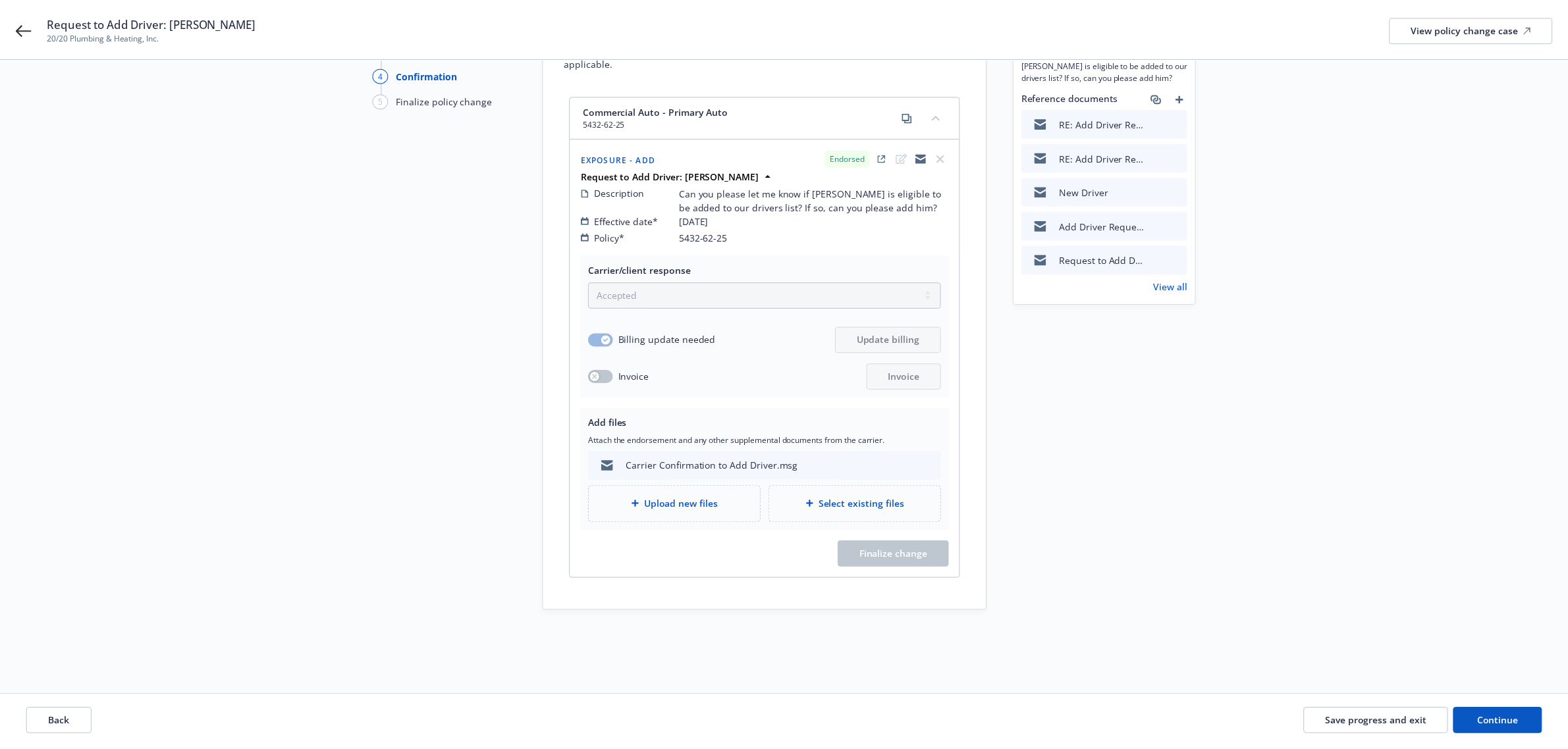
scroll to position [108, 0]
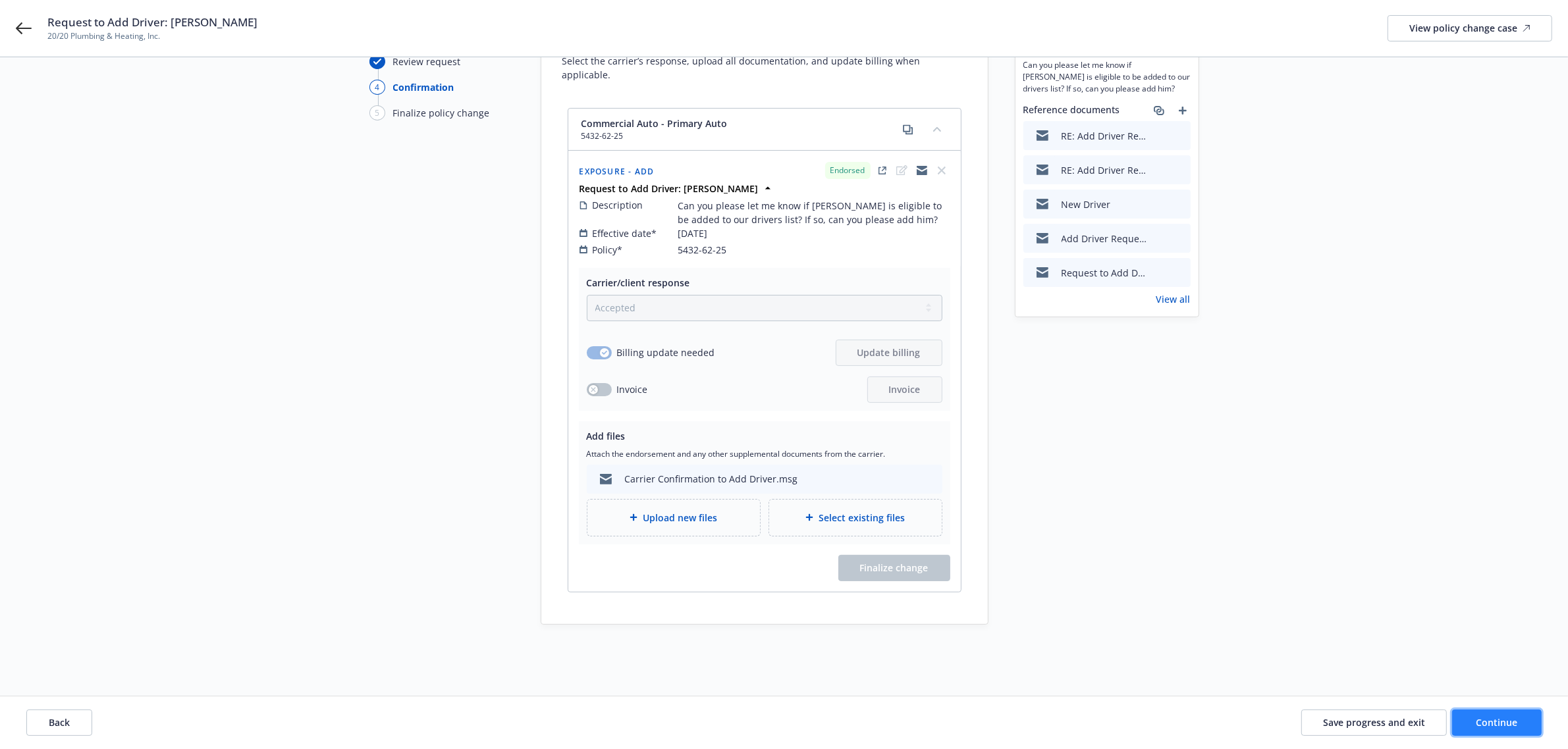
click at [1535, 718] on button "Continue" at bounding box center [1497, 722] width 89 height 27
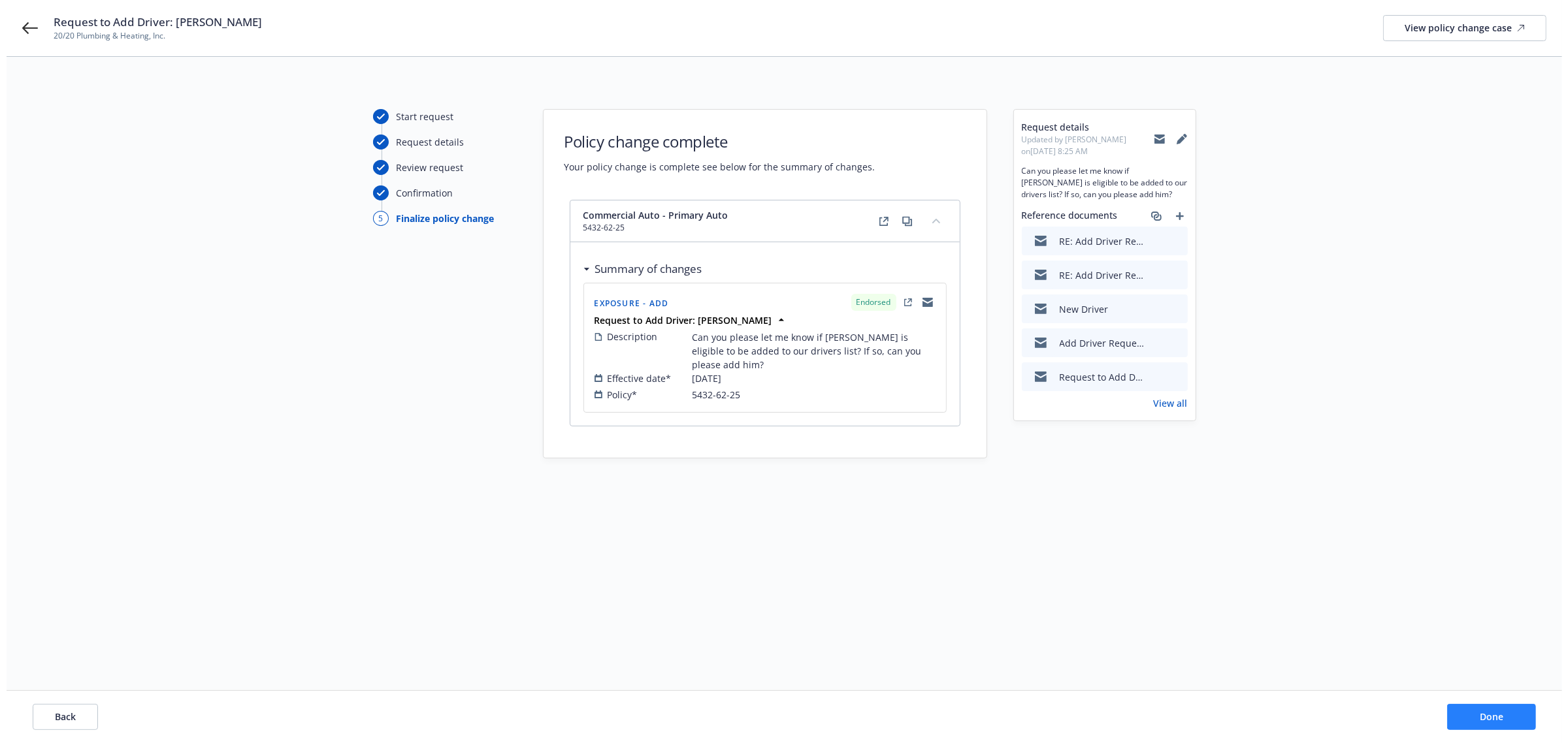
scroll to position [0, 0]
click at [1515, 709] on button "Done" at bounding box center [1497, 717] width 89 height 26
